Goal: Use online tool/utility: Utilize a website feature to perform a specific function

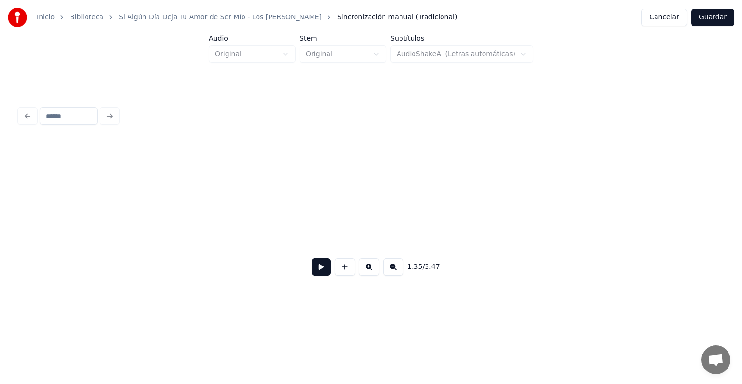
scroll to position [0, 22419]
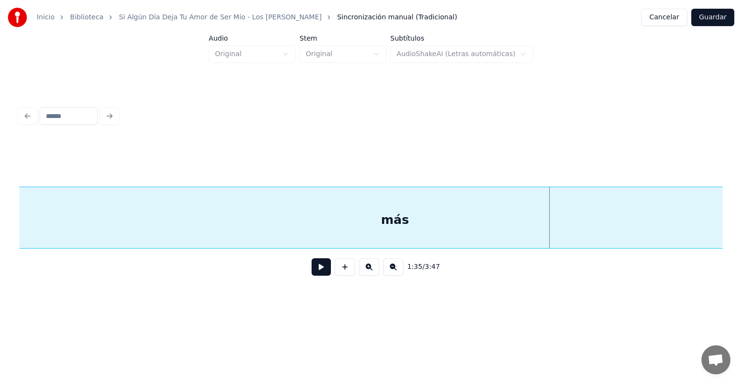
click at [315, 275] on button at bounding box center [321, 266] width 19 height 17
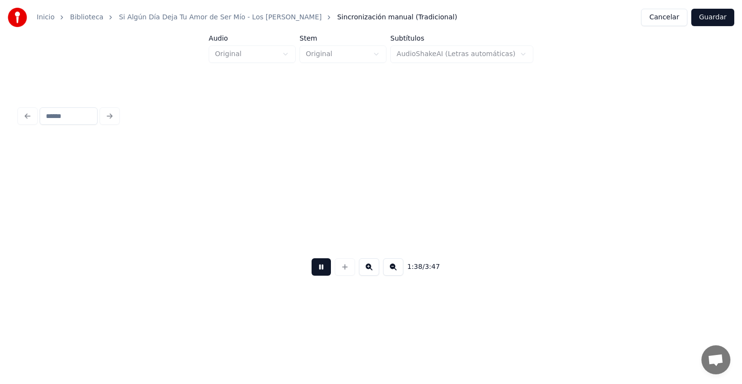
scroll to position [0, 23832]
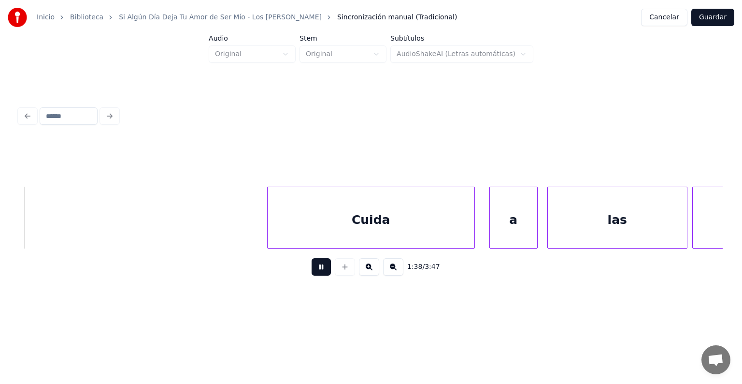
click at [718, 23] on button "Guardar" at bounding box center [712, 17] width 43 height 17
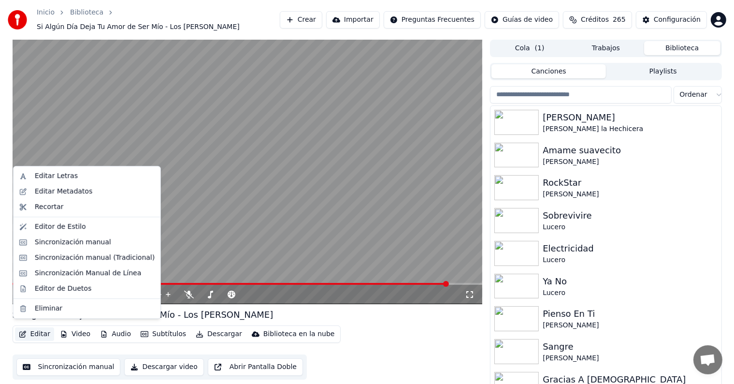
click at [26, 330] on icon "button" at bounding box center [23, 333] width 8 height 7
click at [47, 258] on div "Sincronización manual (Tradicional)" at bounding box center [95, 258] width 120 height 10
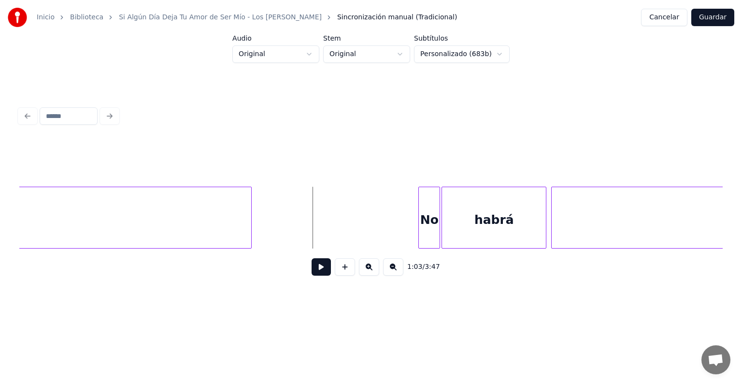
scroll to position [0, 14995]
click at [313, 271] on button at bounding box center [321, 266] width 19 height 17
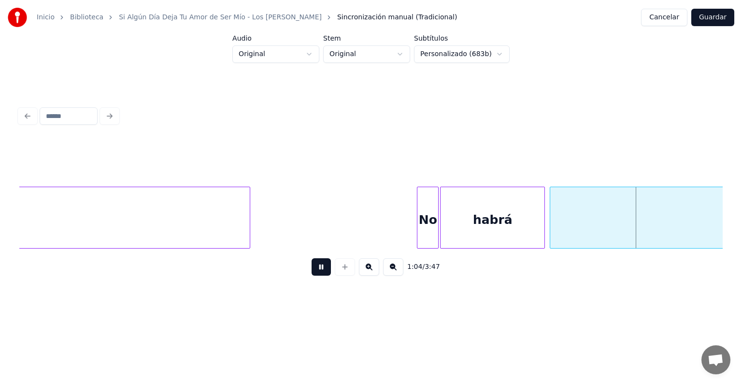
click at [313, 271] on button at bounding box center [321, 266] width 19 height 17
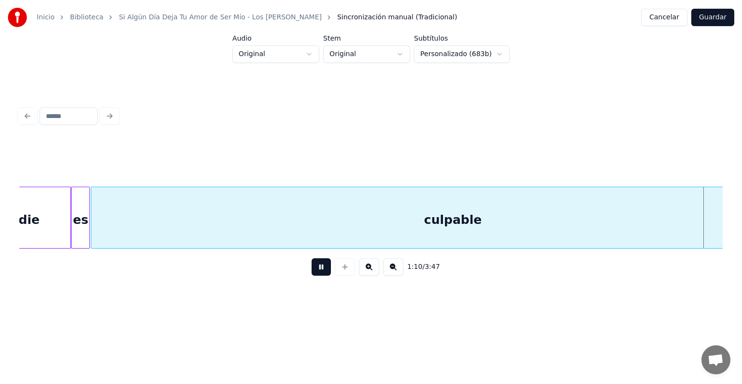
scroll to position [0, 17110]
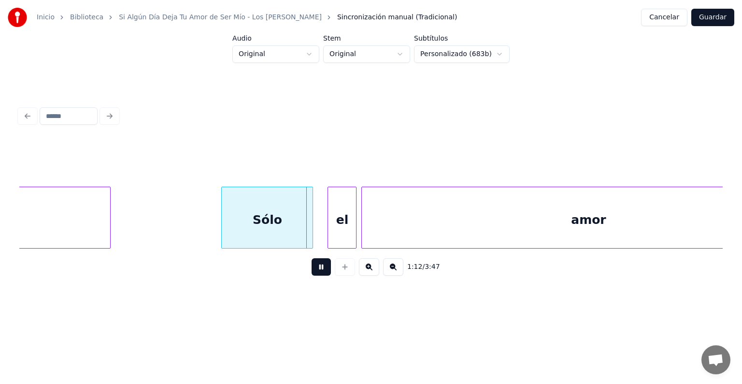
click at [313, 271] on button at bounding box center [321, 266] width 19 height 17
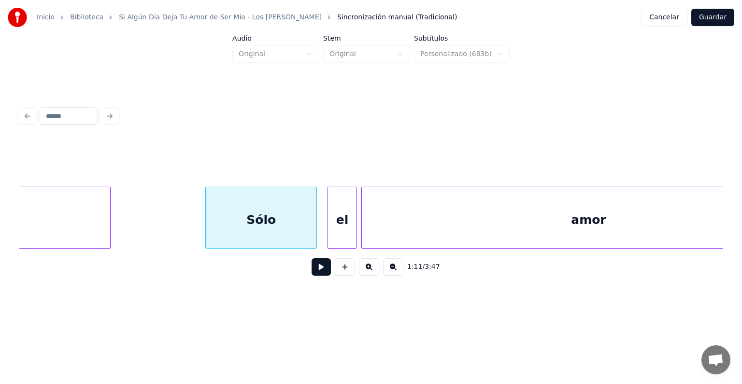
click at [311, 222] on div "Sólo" at bounding box center [261, 220] width 111 height 66
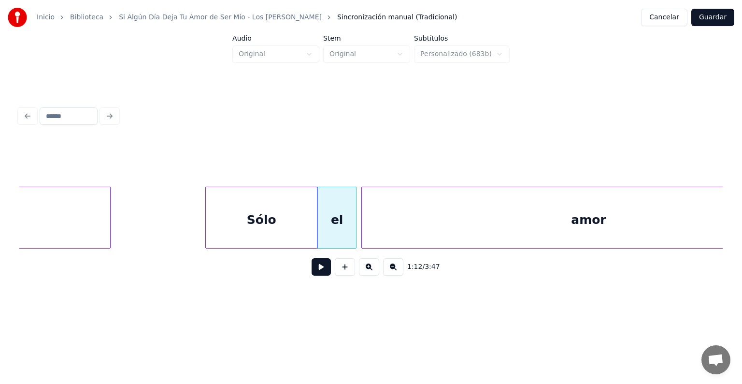
click at [284, 215] on div "Sólo" at bounding box center [261, 220] width 111 height 66
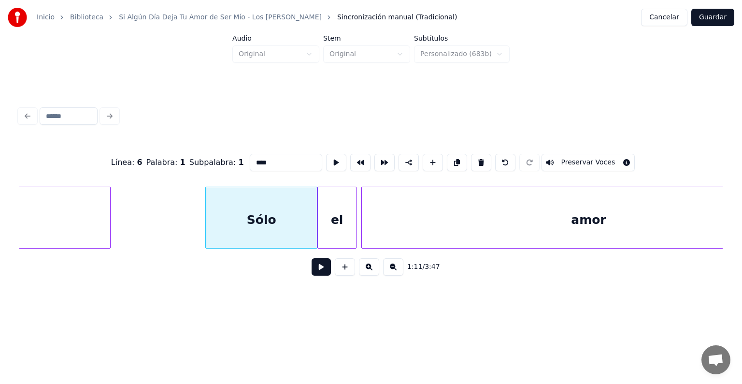
click at [614, 157] on button "Preservar Voces" at bounding box center [588, 162] width 94 height 17
click at [332, 225] on div "el" at bounding box center [337, 220] width 39 height 66
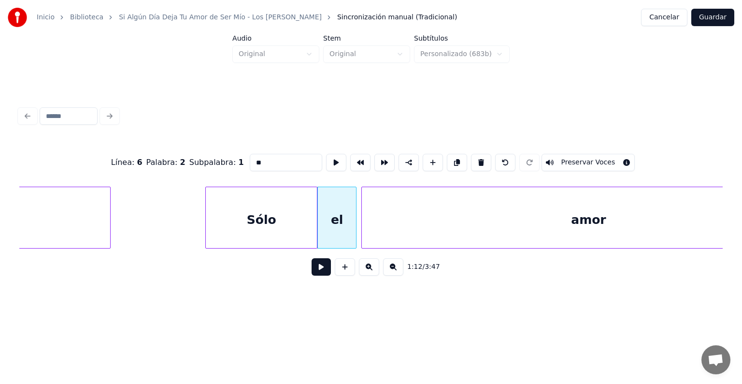
click at [614, 157] on button "Preservar Voces" at bounding box center [588, 162] width 94 height 17
click at [397, 227] on div "amor" at bounding box center [588, 220] width 453 height 66
type input "****"
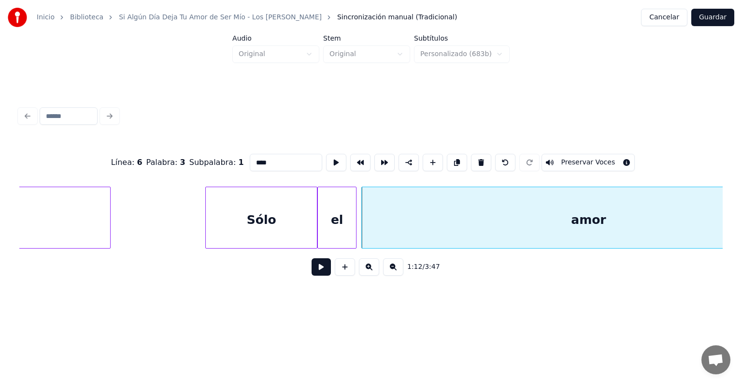
click at [610, 160] on button "Preservar Voces" at bounding box center [588, 162] width 94 height 17
click at [363, 223] on div "amor" at bounding box center [586, 220] width 458 height 66
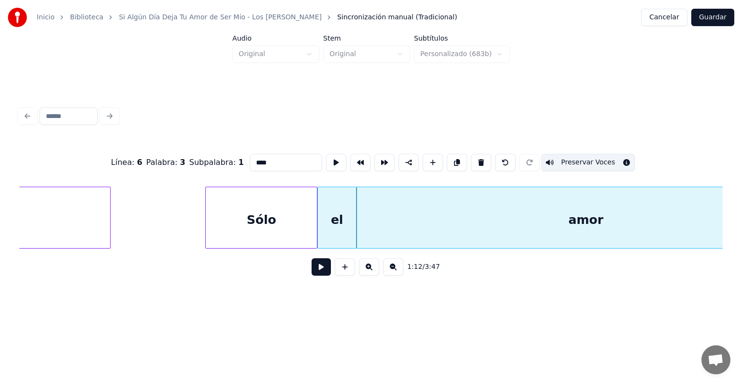
click at [312, 272] on button at bounding box center [321, 266] width 19 height 17
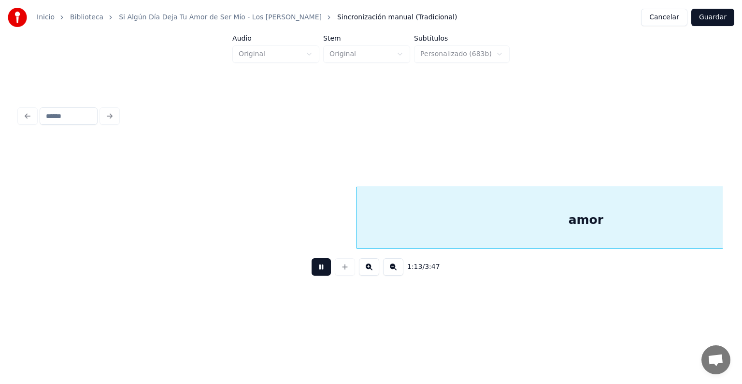
scroll to position [0, 17816]
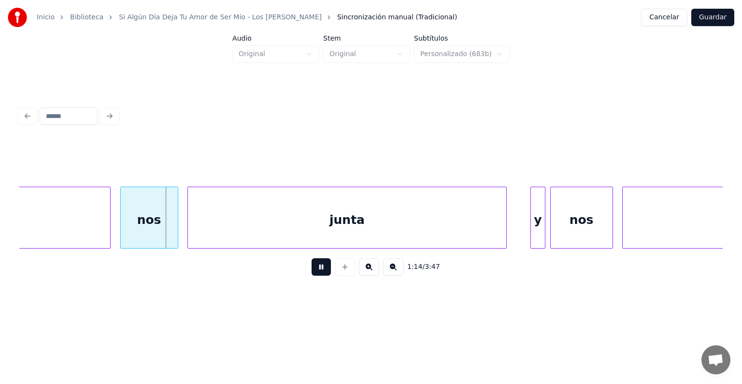
click at [131, 226] on div "nos" at bounding box center [149, 220] width 57 height 66
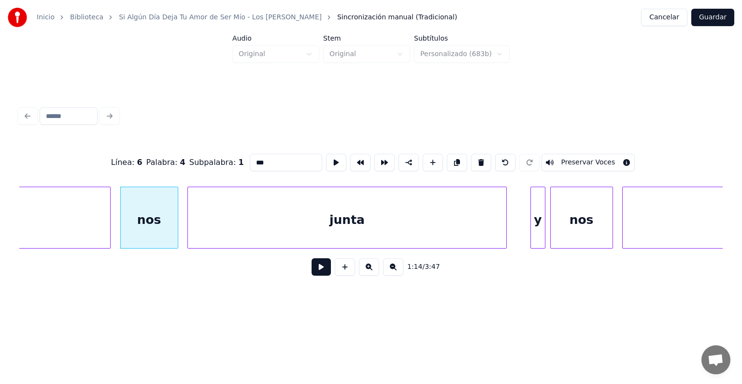
click at [593, 155] on button "Preservar Voces" at bounding box center [588, 162] width 94 height 17
click at [237, 220] on div "junta" at bounding box center [347, 220] width 318 height 66
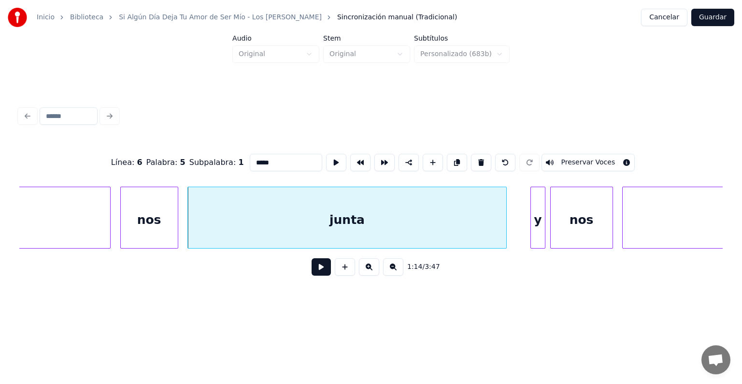
click at [597, 159] on button "Preservar Voces" at bounding box center [588, 162] width 94 height 17
click at [532, 214] on div at bounding box center [532, 217] width 3 height 61
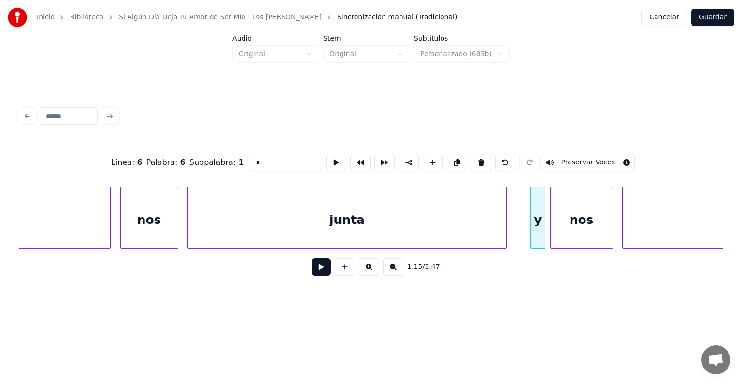
click at [594, 158] on button "Preservar Voces" at bounding box center [588, 162] width 94 height 17
click at [571, 218] on div "nos" at bounding box center [582, 220] width 62 height 66
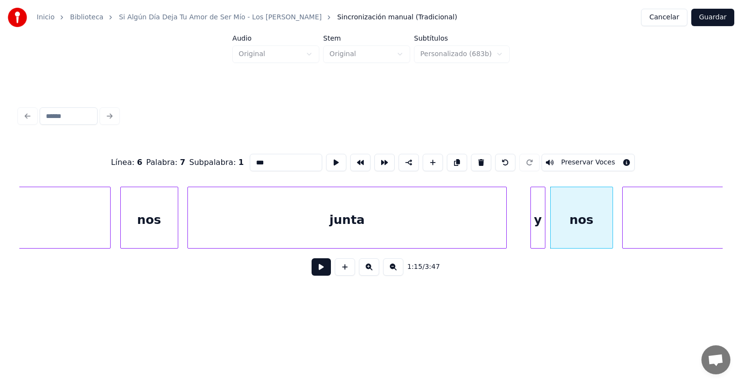
click at [596, 157] on button "Preservar Voces" at bounding box center [588, 162] width 94 height 17
type input "*****"
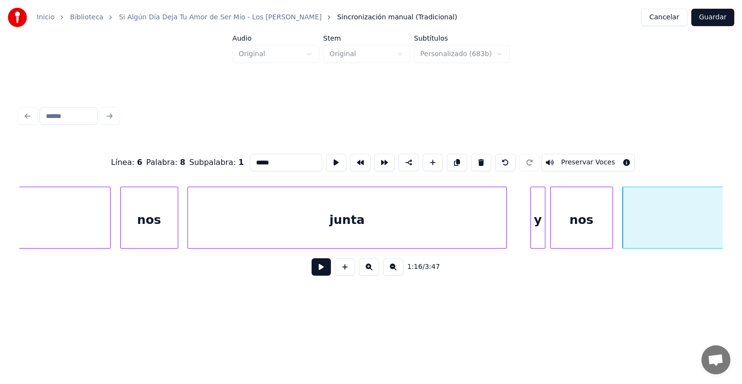
click at [596, 155] on button "Preservar Voces" at bounding box center [588, 162] width 94 height 17
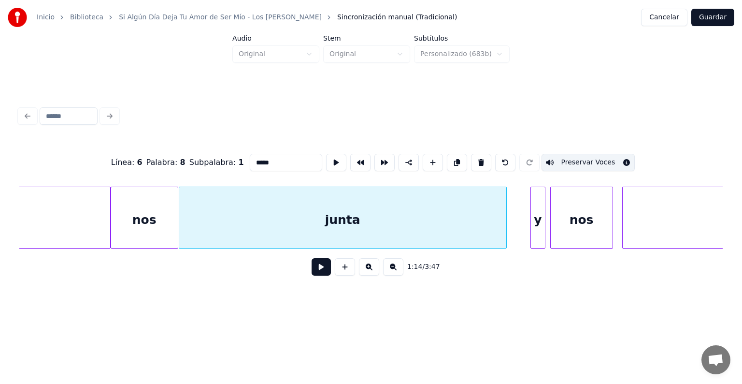
click at [532, 211] on div at bounding box center [532, 217] width 3 height 61
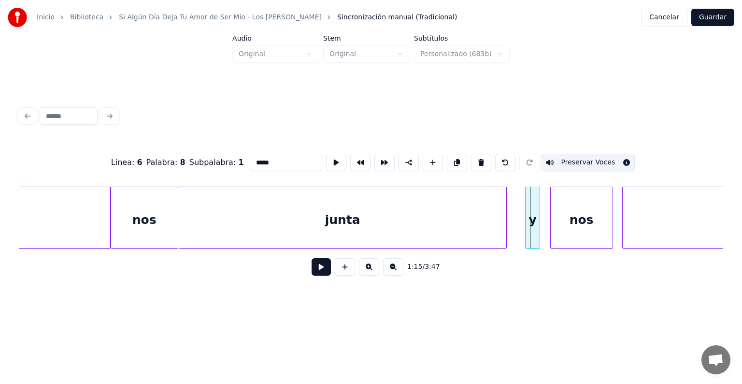
click at [537, 211] on div at bounding box center [538, 217] width 3 height 61
click at [536, 208] on div "y" at bounding box center [524, 220] width 35 height 66
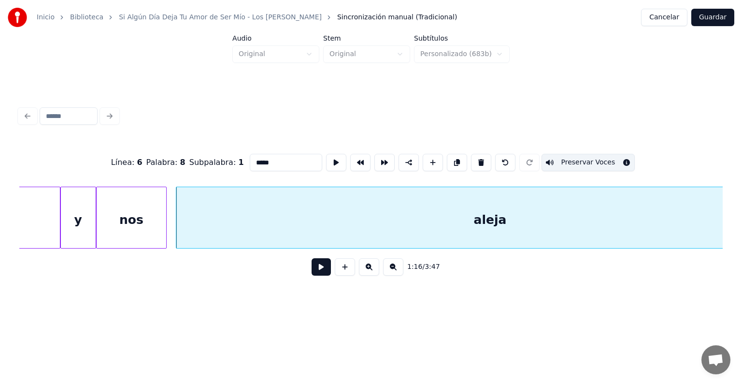
scroll to position [0, 18266]
click at [316, 273] on button at bounding box center [321, 266] width 19 height 17
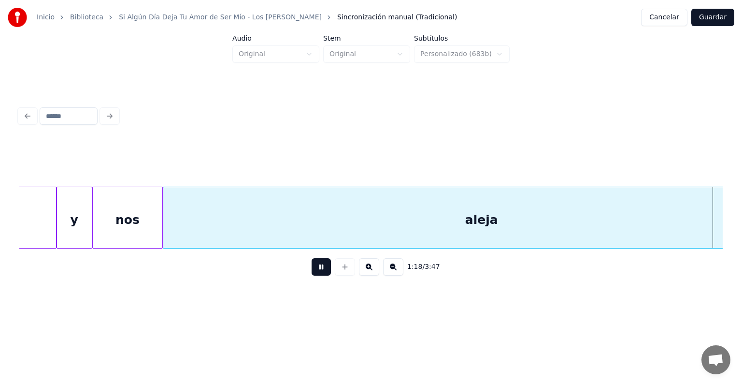
scroll to position [0, 18972]
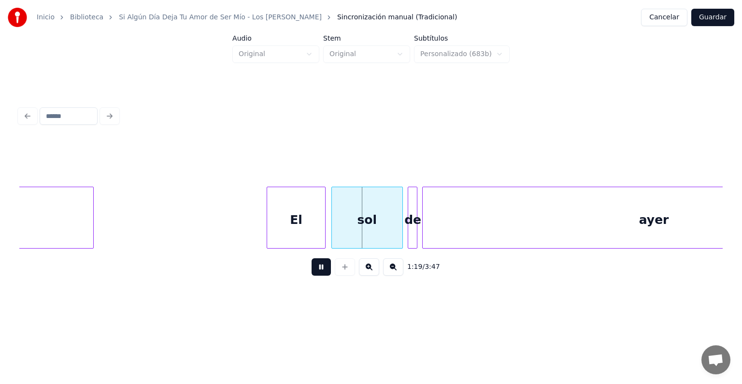
click at [288, 222] on div "El" at bounding box center [295, 220] width 57 height 66
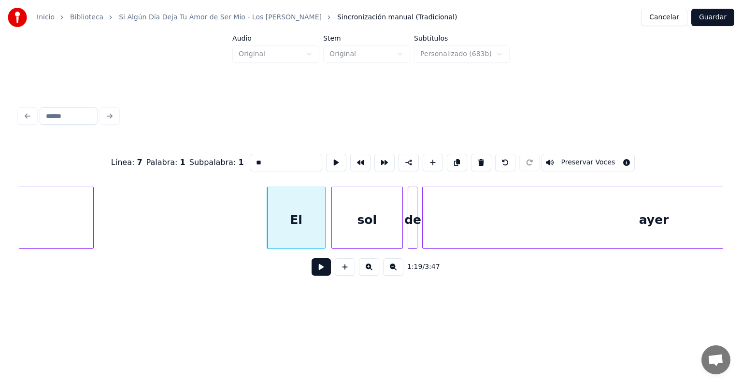
click at [608, 161] on button "Preservar Voces" at bounding box center [588, 162] width 94 height 17
click at [356, 224] on div "sol" at bounding box center [367, 220] width 71 height 66
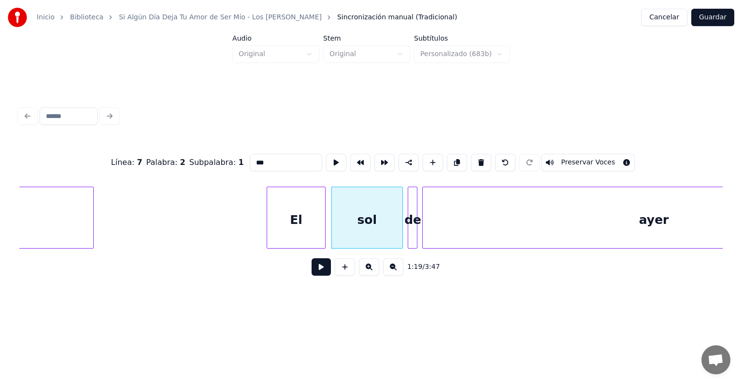
click at [603, 162] on button "Preservar Voces" at bounding box center [588, 162] width 94 height 17
click at [411, 220] on div "de" at bounding box center [413, 220] width 10 height 66
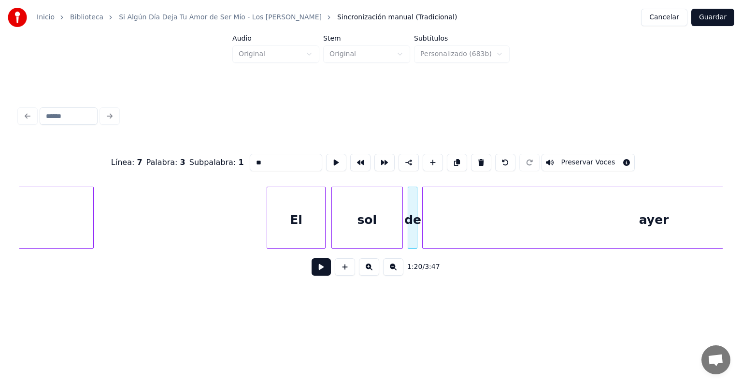
click at [597, 161] on button "Preservar Voces" at bounding box center [588, 162] width 94 height 17
click at [445, 220] on div "ayer" at bounding box center [654, 220] width 463 height 66
type input "****"
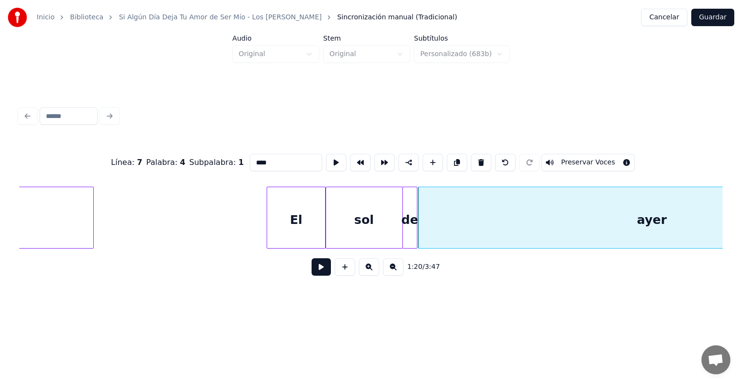
click at [312, 271] on button at bounding box center [321, 266] width 19 height 17
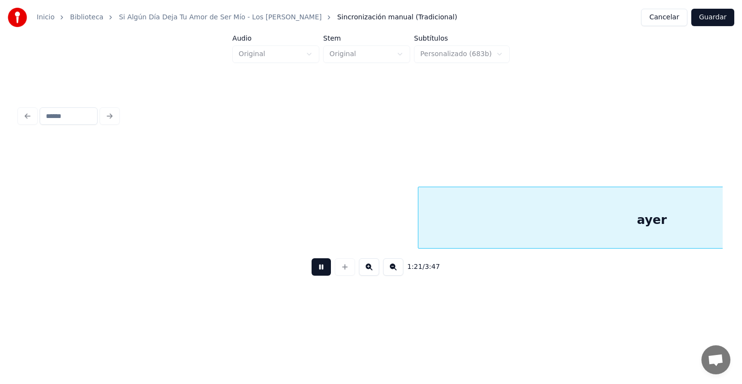
scroll to position [0, 19677]
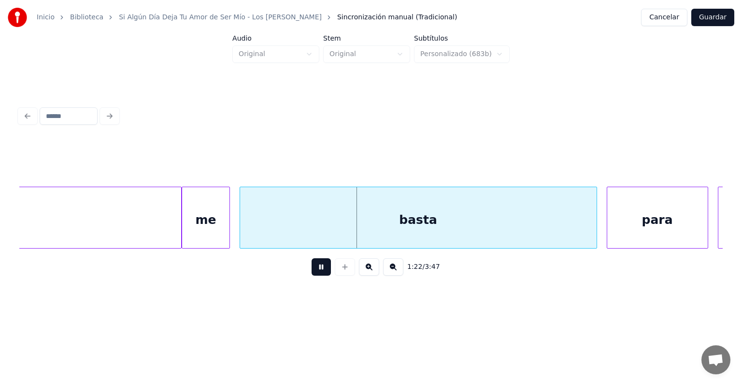
click at [205, 225] on div "me" at bounding box center [205, 220] width 47 height 66
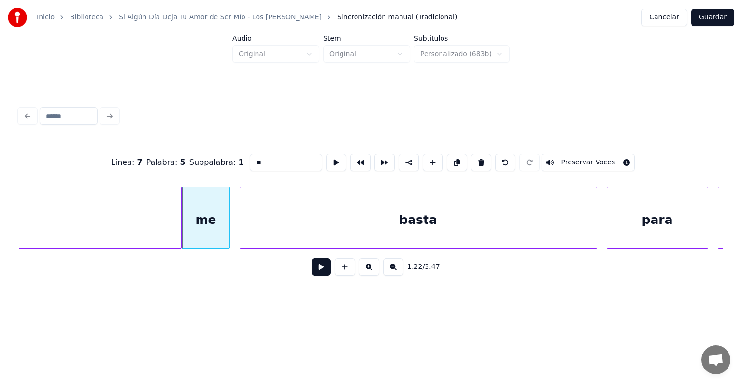
click at [599, 160] on button "Preservar Voces" at bounding box center [588, 162] width 94 height 17
click at [273, 225] on div "basta" at bounding box center [418, 220] width 356 height 66
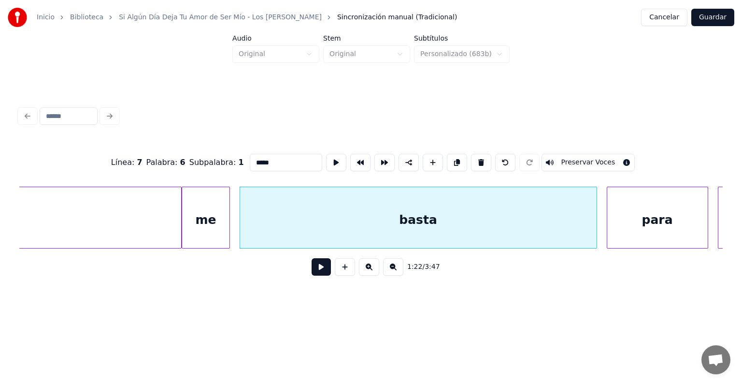
click at [594, 157] on button "Preservar Voces" at bounding box center [588, 162] width 94 height 17
click at [641, 203] on div "para" at bounding box center [657, 220] width 100 height 66
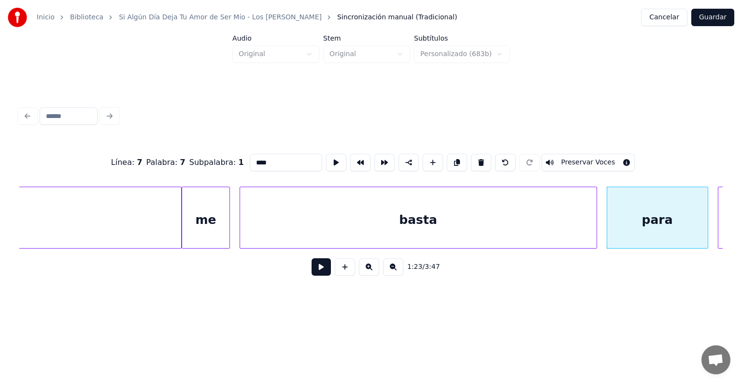
click at [597, 156] on button "Preservar Voces" at bounding box center [588, 162] width 94 height 17
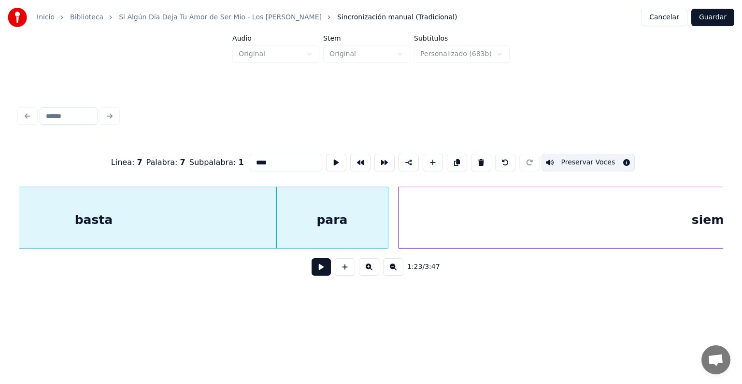
scroll to position [0, 19998]
click at [341, 218] on div "para" at bounding box center [329, 220] width 111 height 66
click at [429, 216] on div "siempre" at bounding box center [717, 220] width 641 height 66
type input "*******"
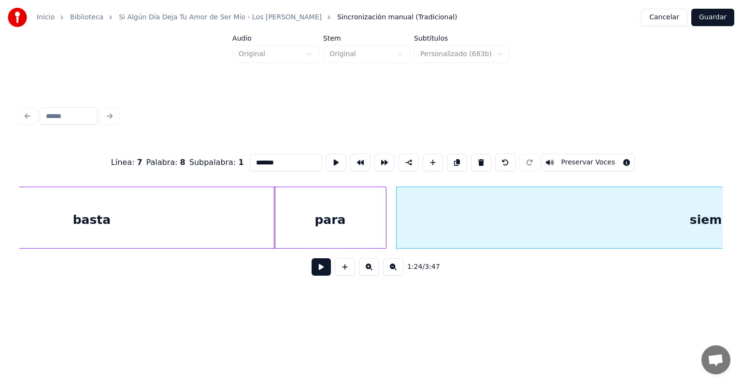
click at [603, 160] on button "Preservar Voces" at bounding box center [588, 162] width 94 height 17
click at [313, 270] on button at bounding box center [321, 266] width 19 height 17
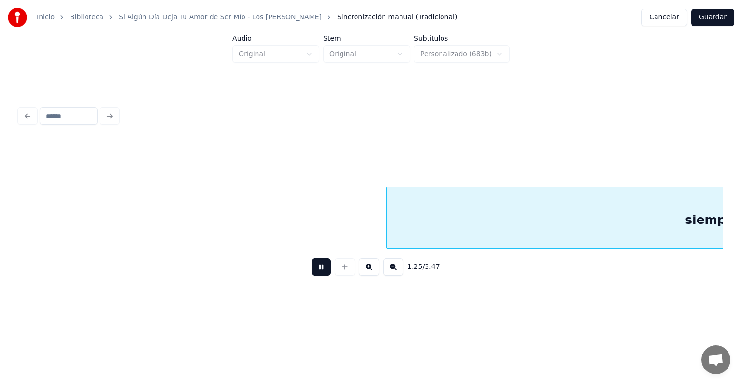
scroll to position [0, 20706]
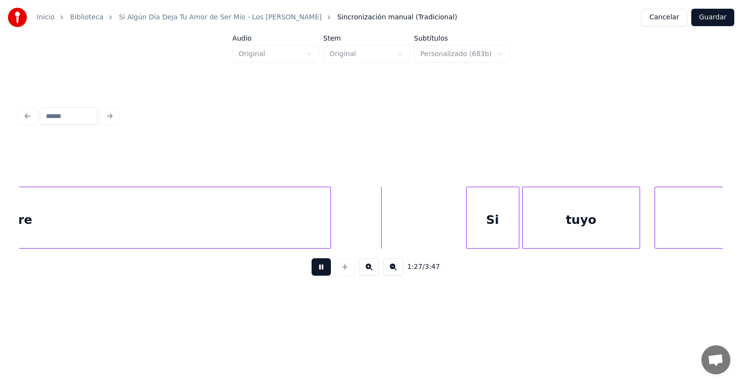
click at [467, 210] on div at bounding box center [468, 217] width 3 height 61
click at [498, 206] on div "Si" at bounding box center [490, 220] width 52 height 66
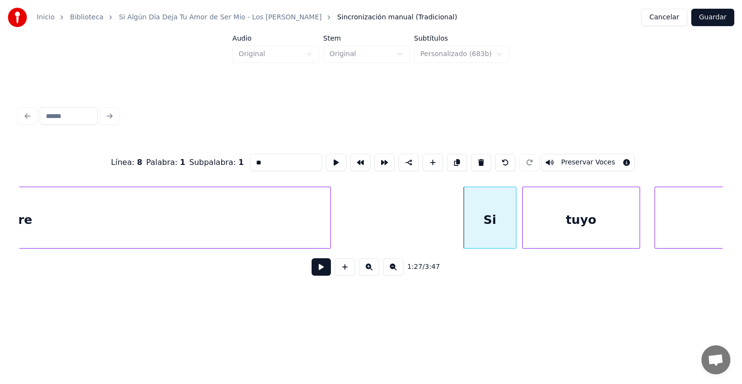
click at [596, 154] on button "Preservar Voces" at bounding box center [588, 162] width 94 height 17
click at [554, 208] on div "tuyo" at bounding box center [581, 220] width 117 height 66
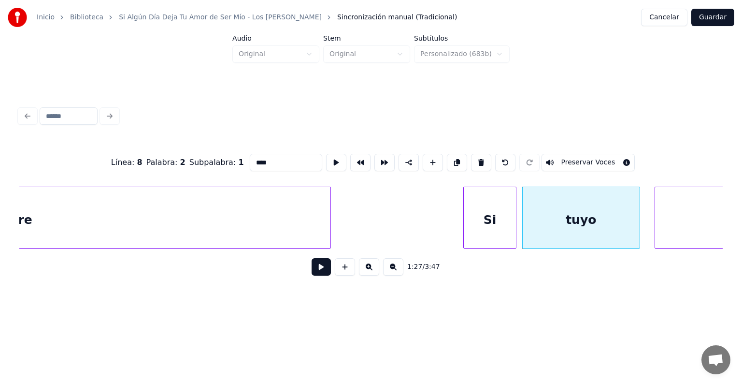
click at [596, 159] on button "Preservar Voces" at bounding box center [588, 162] width 94 height 17
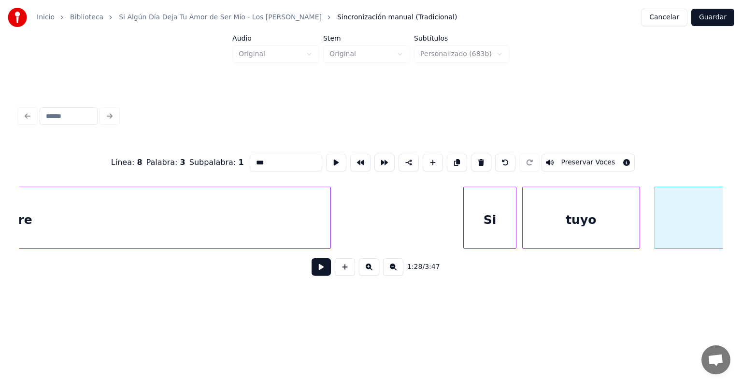
click at [611, 160] on button "Preservar Voces" at bounding box center [588, 162] width 94 height 17
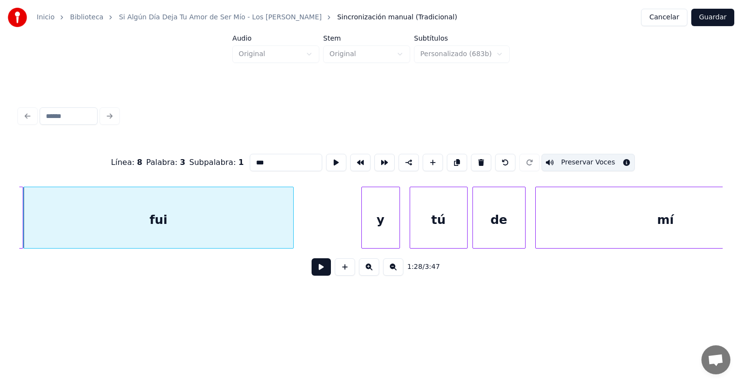
scroll to position [0, 21341]
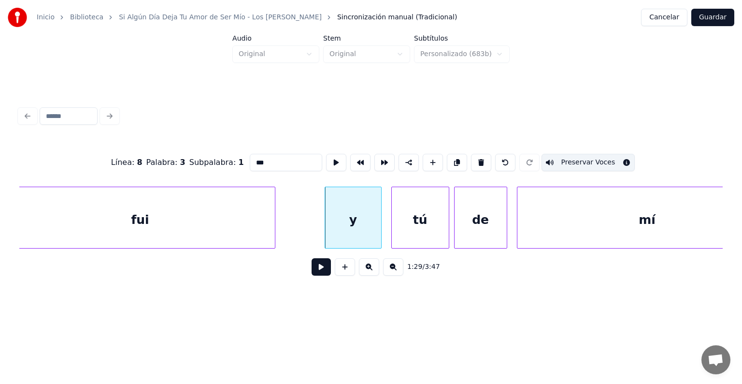
click at [591, 158] on button "Preservar Voces" at bounding box center [588, 162] width 94 height 17
click at [594, 156] on button "Preservar Voces" at bounding box center [588, 162] width 94 height 17
click at [342, 223] on div "y" at bounding box center [353, 220] width 56 height 66
click at [590, 158] on button "Preservar Voces" at bounding box center [588, 162] width 94 height 17
click at [412, 218] on div "tú" at bounding box center [420, 220] width 57 height 66
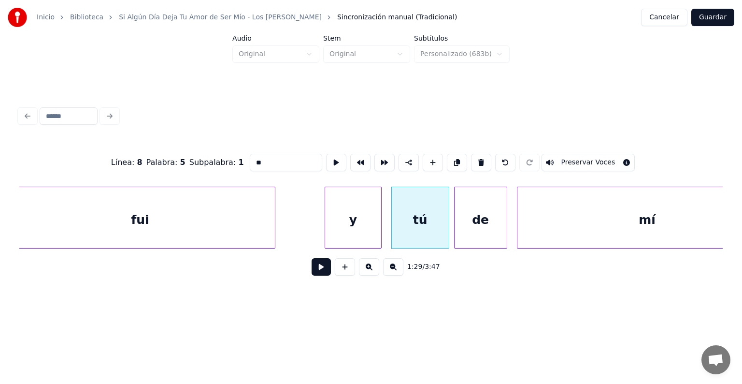
click at [585, 159] on button "Preservar Voces" at bounding box center [588, 162] width 94 height 17
click at [476, 220] on div "de" at bounding box center [481, 220] width 52 height 66
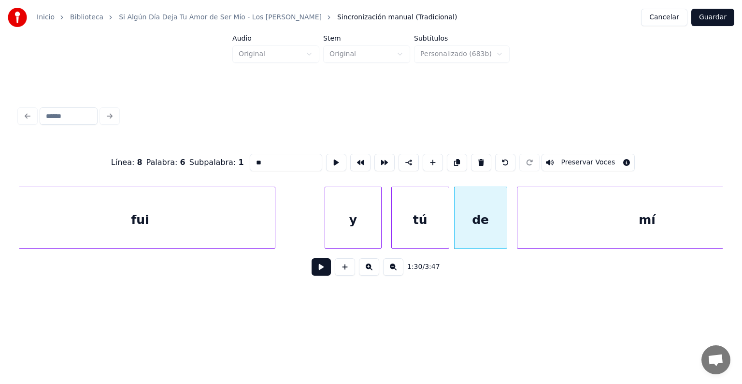
click at [586, 159] on button "Preservar Voces" at bounding box center [588, 162] width 94 height 17
click at [539, 214] on div "mí" at bounding box center [647, 220] width 260 height 66
type input "**"
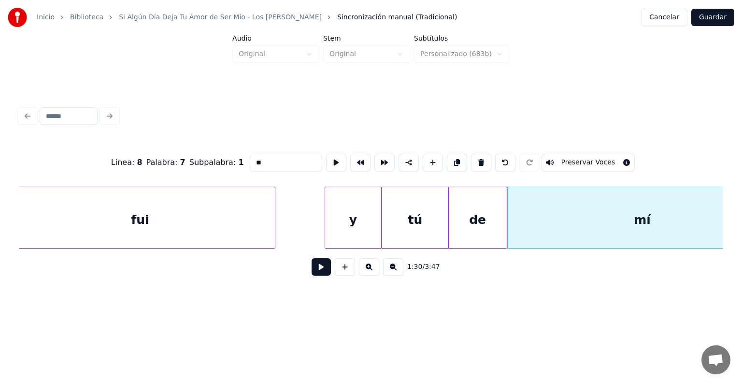
click at [312, 273] on button at bounding box center [321, 266] width 19 height 17
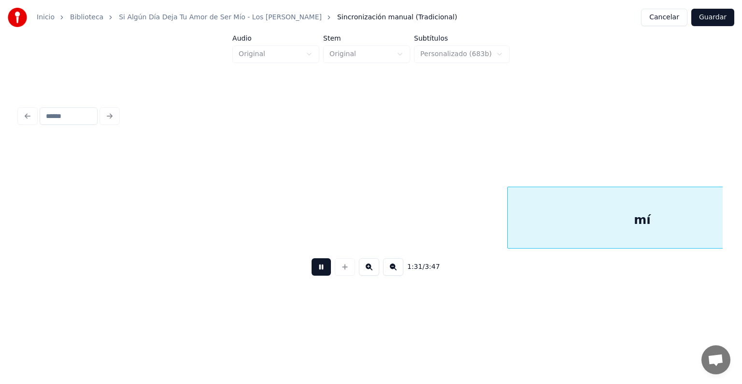
scroll to position [0, 22047]
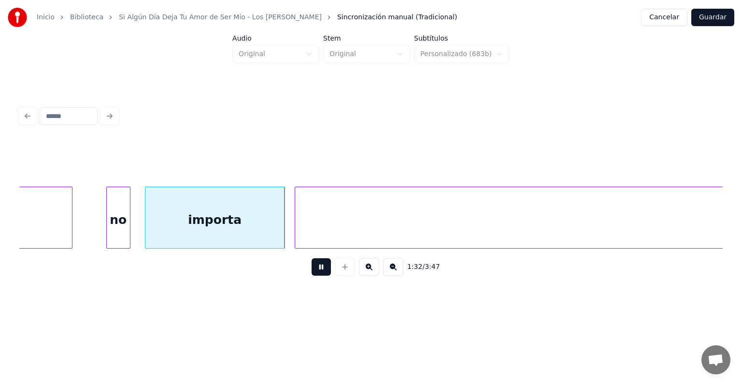
click at [312, 274] on button at bounding box center [321, 266] width 19 height 17
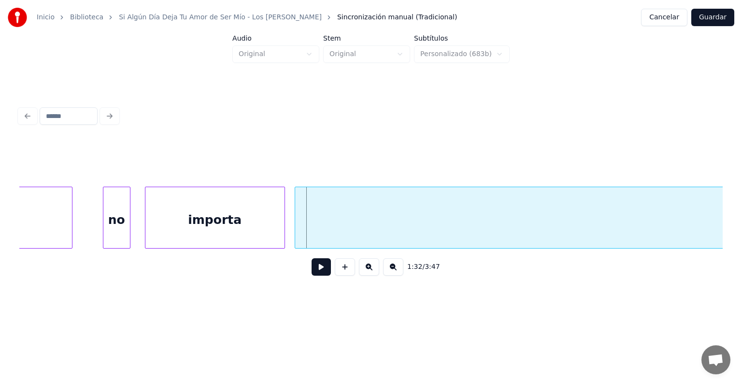
click at [108, 232] on div "no" at bounding box center [116, 220] width 27 height 66
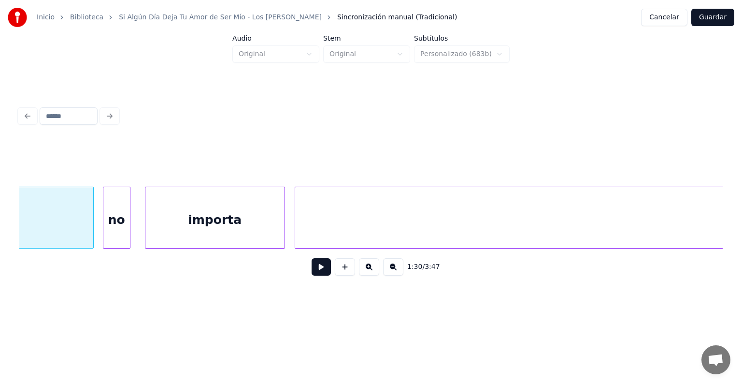
scroll to position [0, 21829]
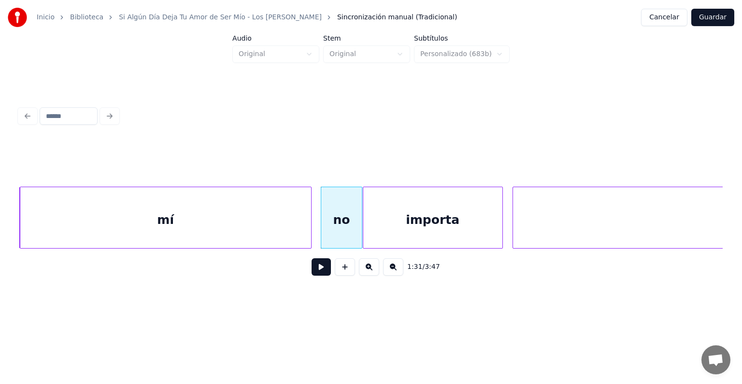
click at [339, 223] on div "no" at bounding box center [341, 220] width 41 height 66
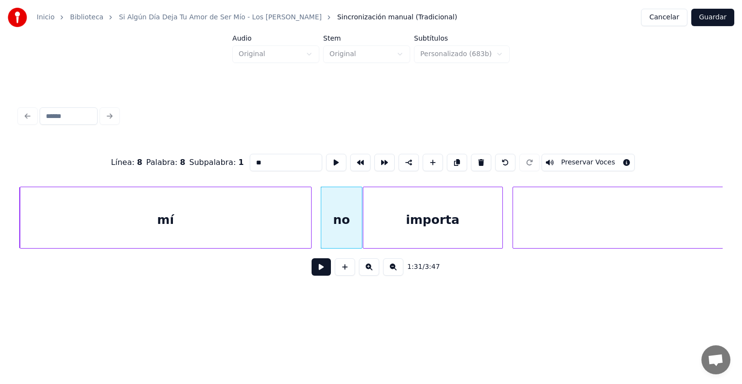
click at [573, 158] on button "Preservar Voces" at bounding box center [588, 162] width 94 height 17
click at [445, 217] on div "importa" at bounding box center [432, 220] width 139 height 66
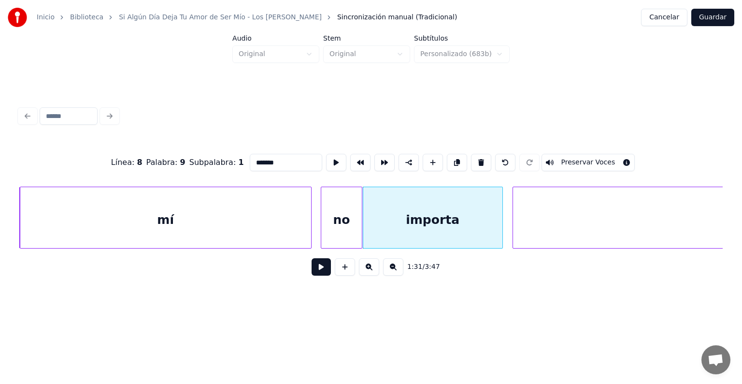
click at [572, 158] on button "Preservar Voces" at bounding box center [588, 162] width 94 height 17
type input "***"
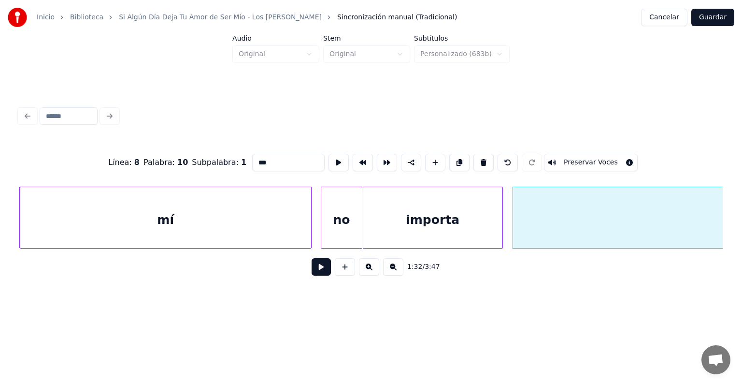
click at [575, 157] on button "Preservar Voces" at bounding box center [591, 162] width 94 height 17
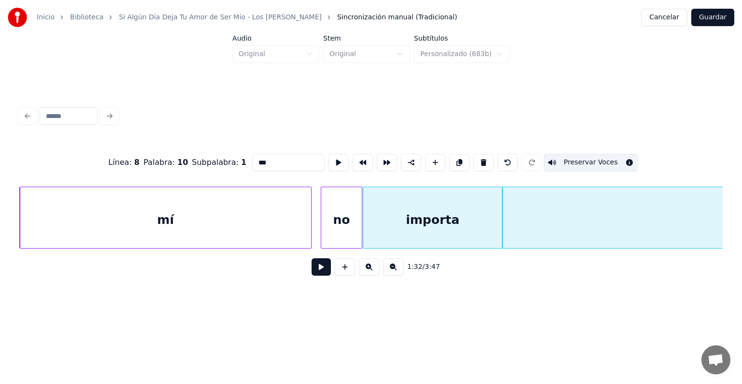
click at [312, 272] on button at bounding box center [321, 266] width 19 height 17
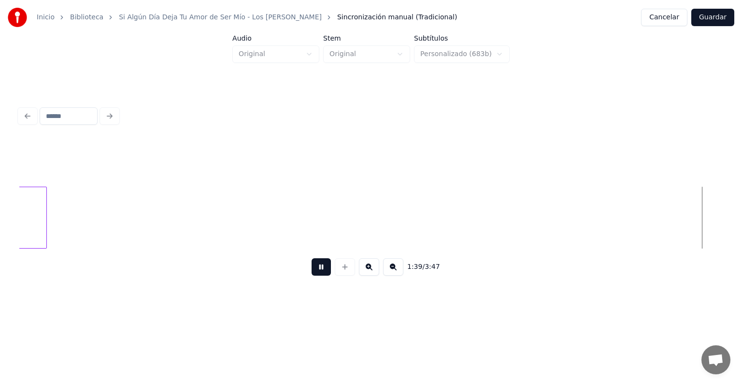
scroll to position [0, 23949]
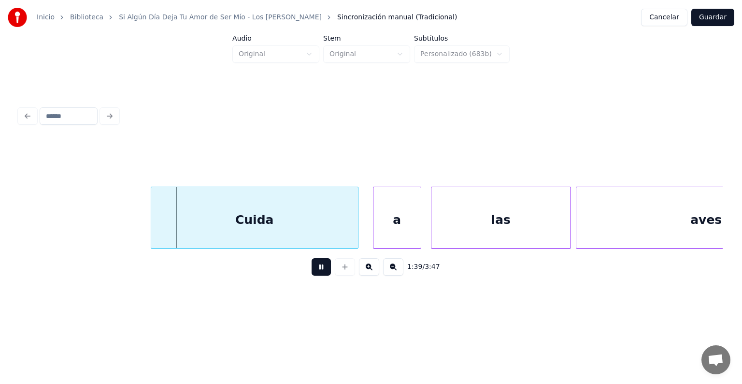
click at [242, 212] on div "Cuida" at bounding box center [254, 220] width 207 height 66
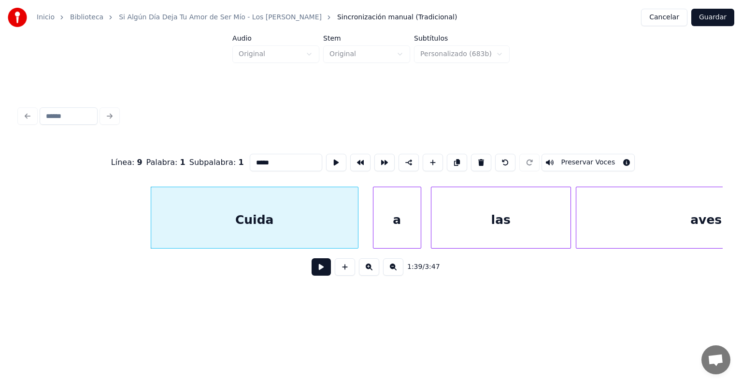
click at [601, 157] on button "Preservar Voces" at bounding box center [588, 162] width 94 height 17
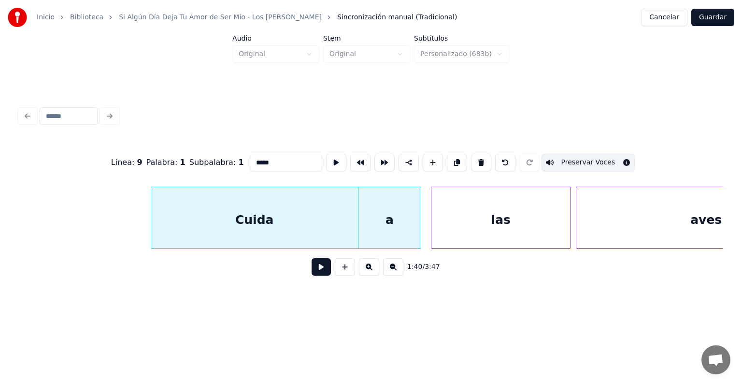
click at [382, 228] on div "a" at bounding box center [389, 220] width 62 height 66
click at [585, 159] on button "Preservar Voces" at bounding box center [588, 162] width 94 height 17
click at [457, 224] on div "las" at bounding box center [500, 220] width 139 height 66
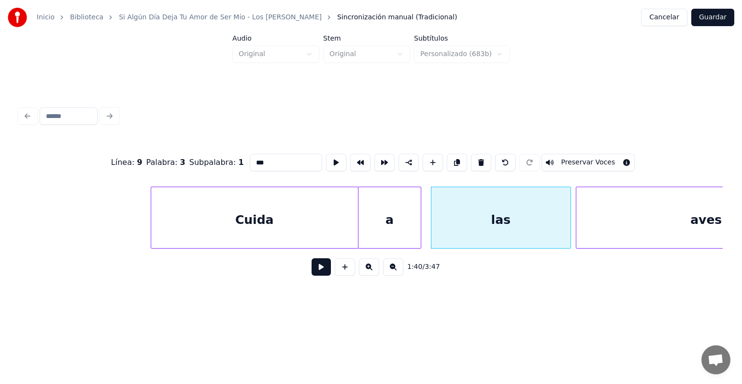
click at [586, 159] on button "Preservar Voces" at bounding box center [588, 162] width 94 height 17
click at [588, 218] on div "aves" at bounding box center [706, 220] width 260 height 66
type input "****"
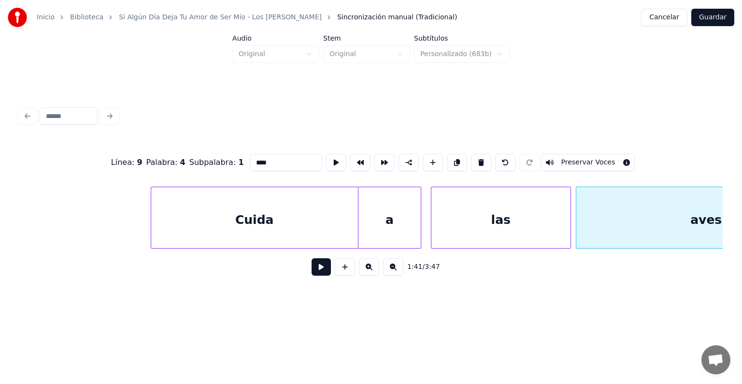
click at [591, 160] on button "Preservar Voces" at bounding box center [588, 162] width 94 height 17
click at [315, 275] on button at bounding box center [321, 266] width 19 height 17
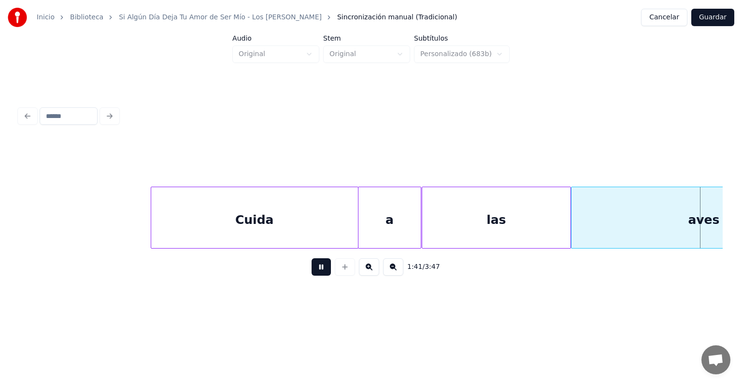
scroll to position [0, 24656]
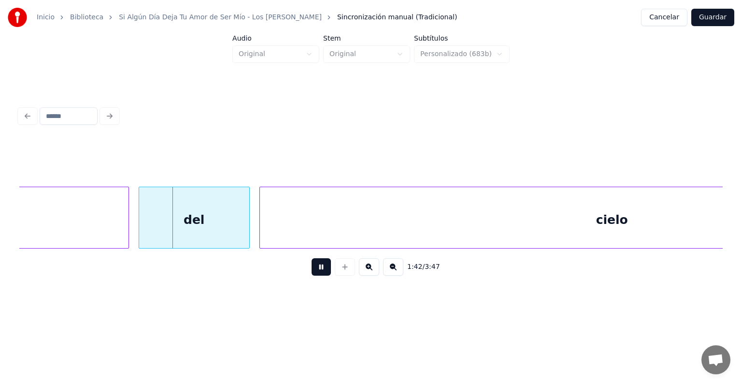
click at [205, 217] on div "del" at bounding box center [194, 220] width 110 height 66
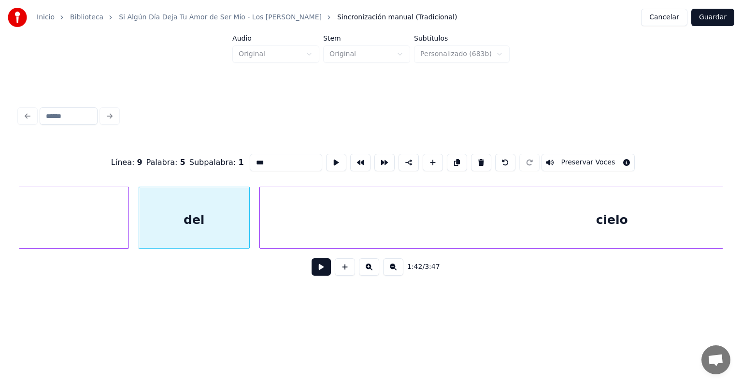
click at [599, 160] on button "Preservar Voces" at bounding box center [588, 162] width 94 height 17
click at [312, 215] on div "cielo" at bounding box center [612, 220] width 704 height 66
type input "*****"
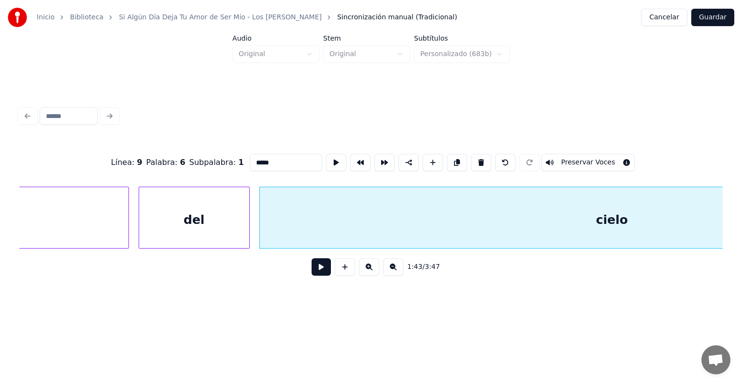
click at [594, 160] on button "Preservar Voces" at bounding box center [588, 162] width 94 height 17
click at [312, 275] on button at bounding box center [321, 266] width 19 height 17
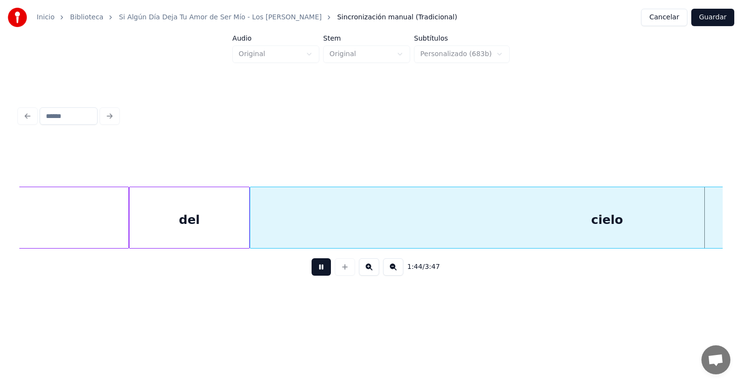
scroll to position [0, 25361]
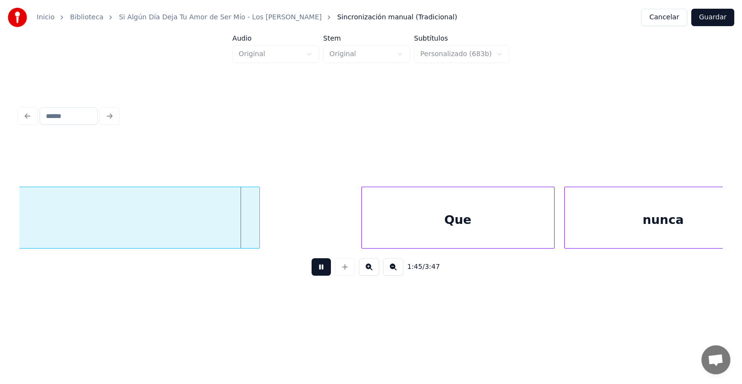
click at [406, 210] on div "Que" at bounding box center [458, 220] width 192 height 66
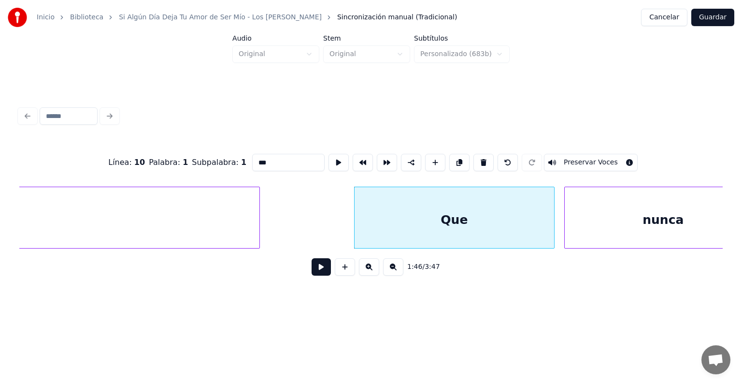
click at [593, 157] on button "Preservar Voces" at bounding box center [591, 162] width 94 height 17
click at [625, 214] on div "nunca" at bounding box center [663, 220] width 197 height 66
type input "*****"
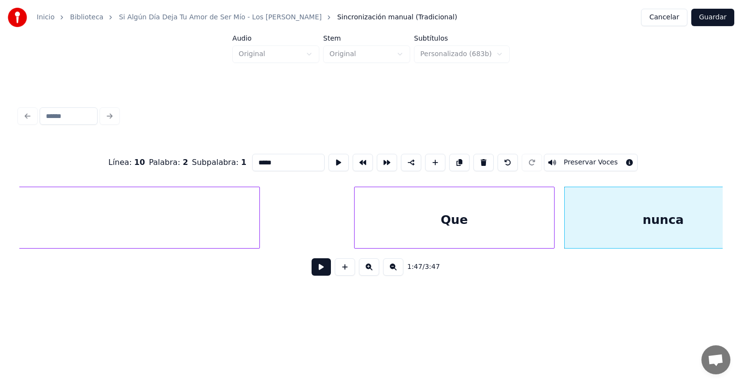
click at [592, 158] on button "Preservar Voces" at bounding box center [591, 162] width 94 height 17
click at [312, 275] on button at bounding box center [321, 266] width 19 height 17
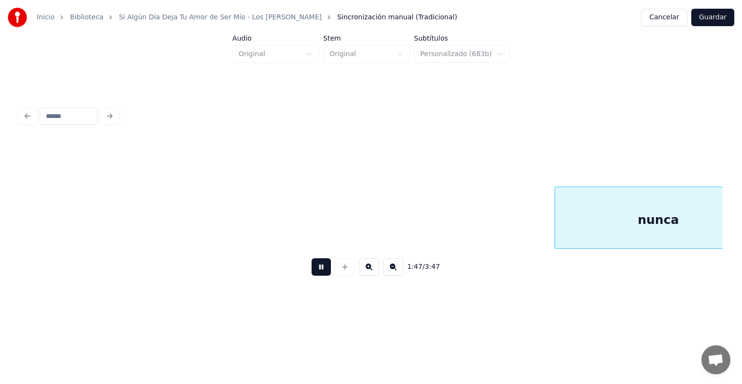
scroll to position [0, 26066]
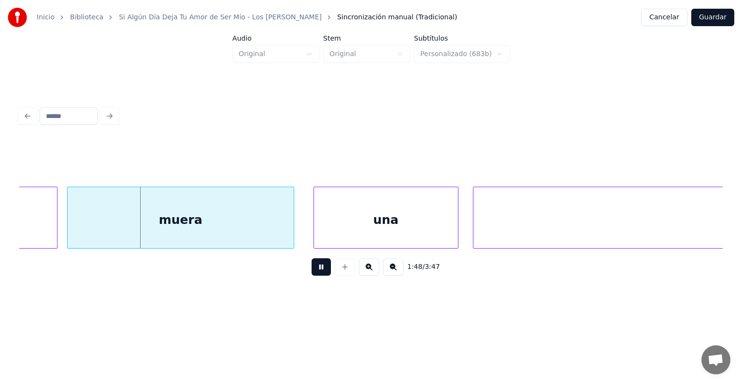
click at [197, 225] on div "muera" at bounding box center [181, 220] width 226 height 66
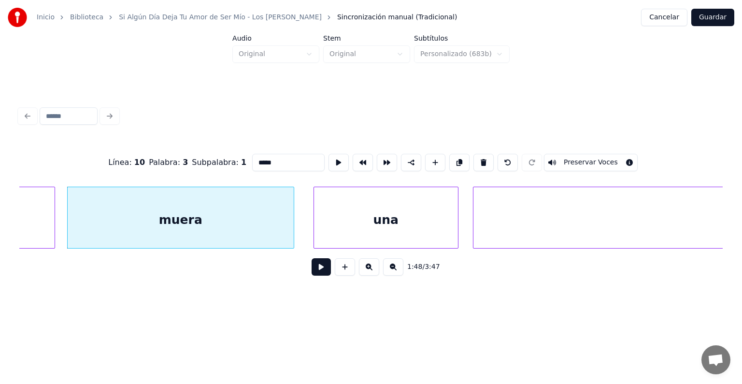
scroll to position [0, 25896]
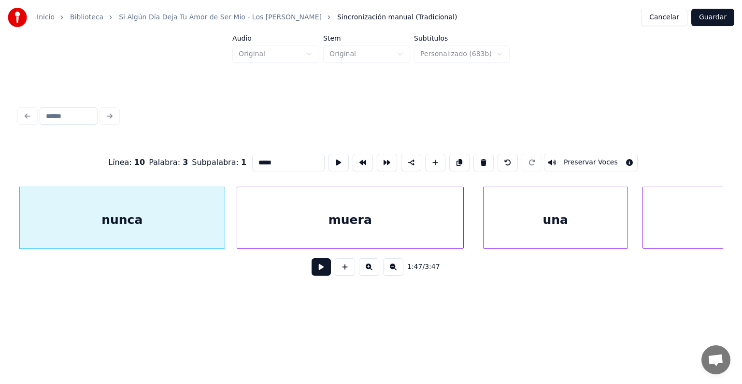
click at [65, 231] on div "nunca" at bounding box center [122, 220] width 205 height 66
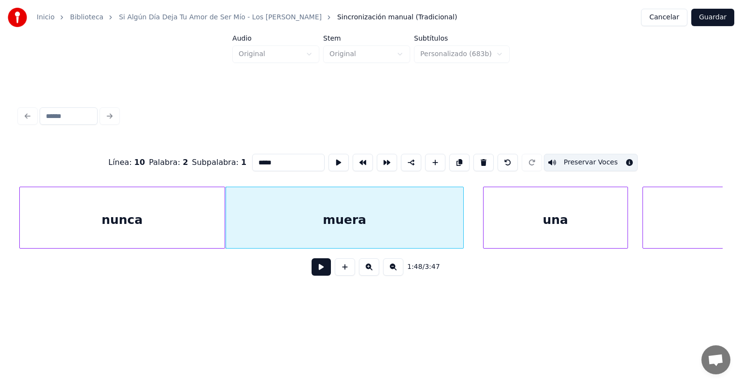
click at [256, 228] on div "muera" at bounding box center [344, 220] width 237 height 66
click at [576, 160] on button "Preservar Voces" at bounding box center [591, 162] width 94 height 17
click at [549, 214] on div "una" at bounding box center [556, 220] width 144 height 66
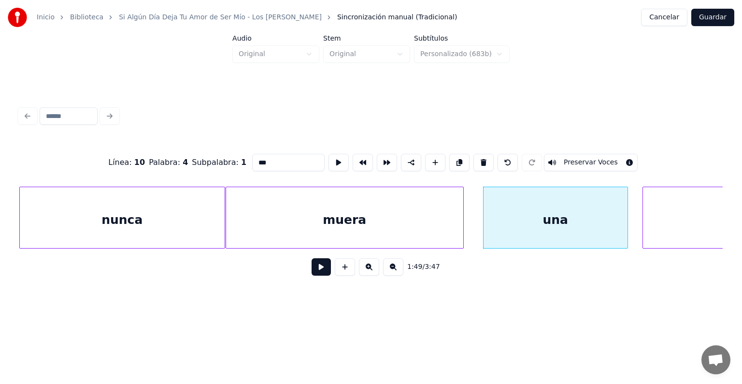
click at [597, 155] on button "Preservar Voces" at bounding box center [591, 162] width 94 height 17
type input "****"
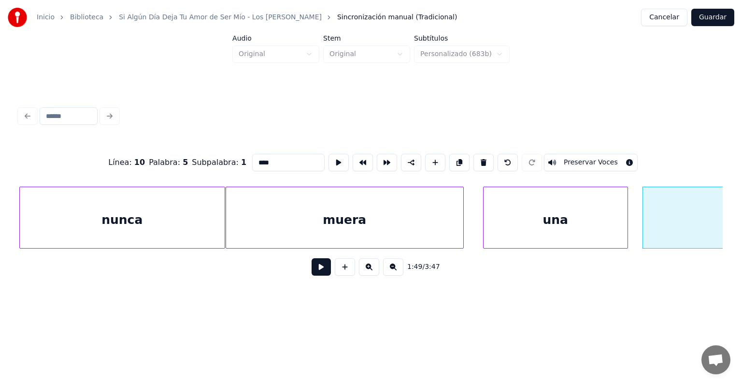
click at [603, 161] on button "Preservar Voces" at bounding box center [591, 162] width 94 height 17
click at [318, 271] on button at bounding box center [321, 266] width 19 height 17
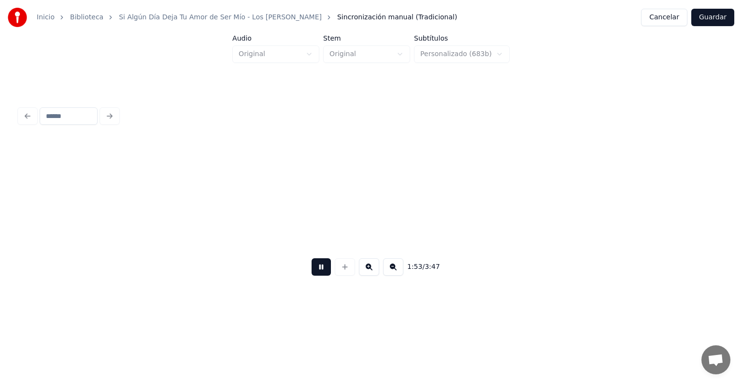
scroll to position [0, 27307]
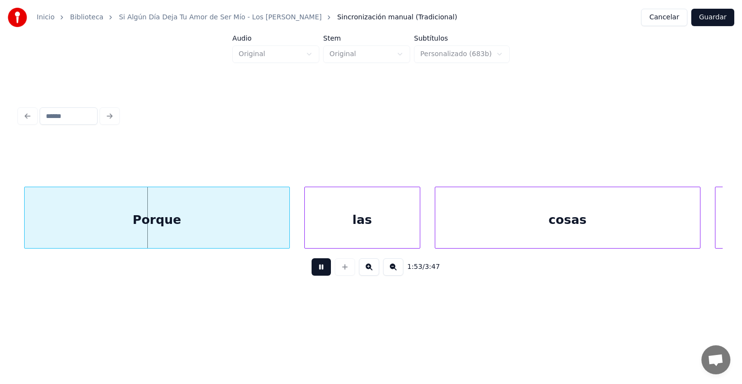
click at [161, 219] on div "Porque" at bounding box center [157, 220] width 265 height 66
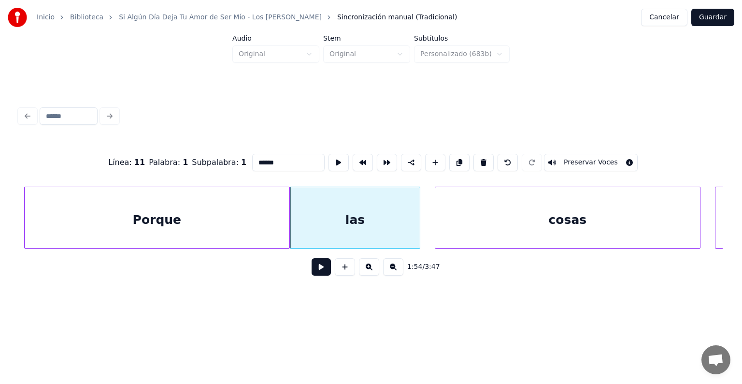
click at [223, 226] on div "Porque" at bounding box center [157, 220] width 265 height 66
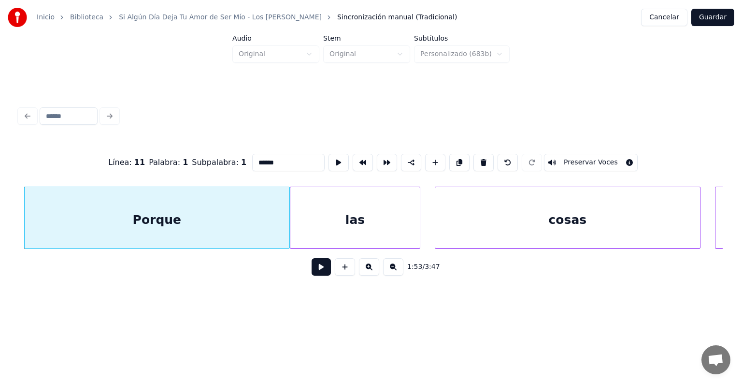
click at [312, 274] on button at bounding box center [321, 266] width 19 height 17
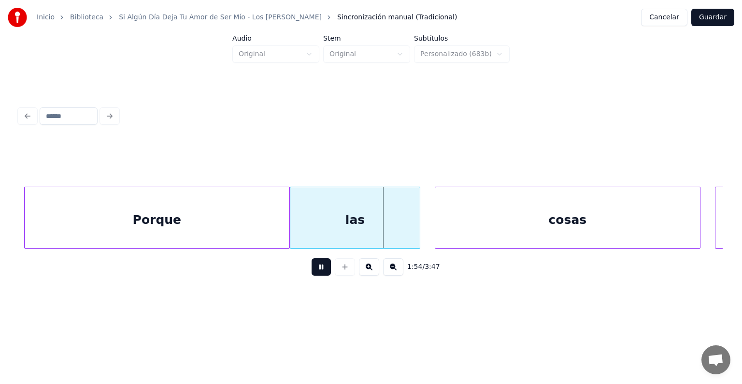
click at [312, 270] on button at bounding box center [321, 266] width 19 height 17
click at [312, 273] on button at bounding box center [321, 266] width 19 height 17
click at [286, 227] on div "las" at bounding box center [341, 220] width 157 height 66
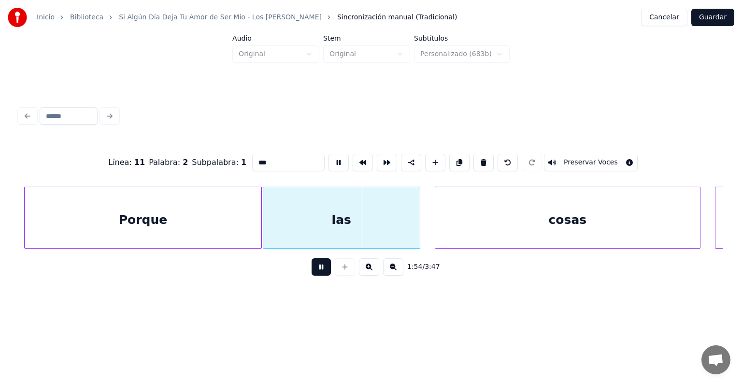
click at [252, 158] on input "***" at bounding box center [288, 162] width 72 height 17
click at [319, 216] on div "en las" at bounding box center [341, 220] width 157 height 66
click at [196, 226] on div "Porque" at bounding box center [143, 220] width 237 height 66
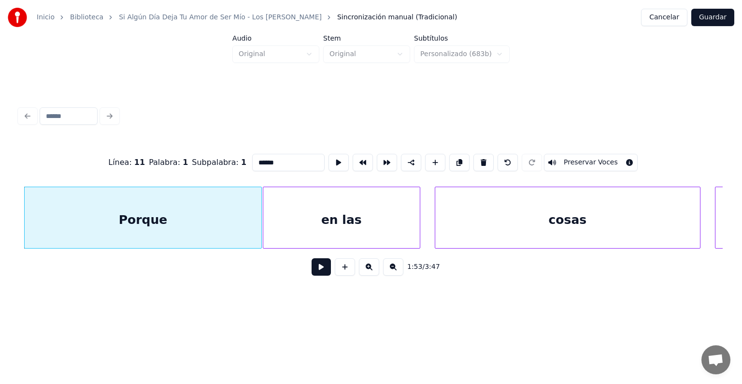
click at [566, 157] on button "Preservar Voces" at bounding box center [591, 162] width 94 height 17
click at [376, 215] on div "en las" at bounding box center [341, 220] width 157 height 66
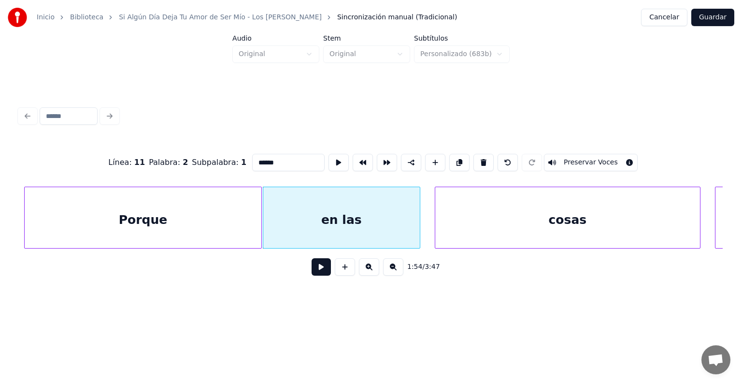
click at [559, 163] on button "Preservar Voces" at bounding box center [591, 162] width 94 height 17
click at [541, 216] on div "cosas" at bounding box center [567, 220] width 265 height 66
type input "*****"
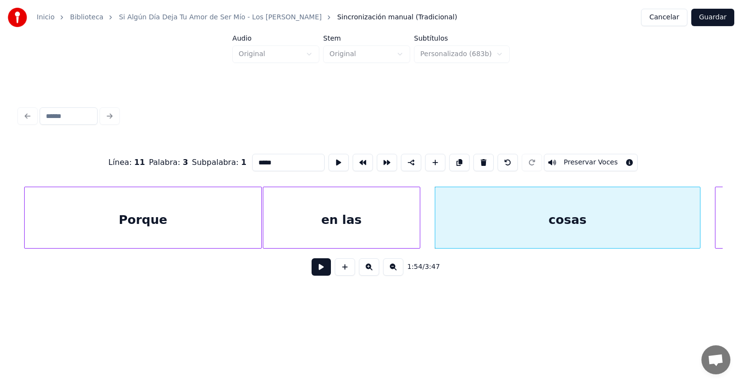
click at [576, 158] on button "Preservar Voces" at bounding box center [591, 162] width 94 height 17
click at [413, 227] on div "en las" at bounding box center [341, 220] width 157 height 66
click at [428, 228] on div "cosas" at bounding box center [562, 220] width 275 height 66
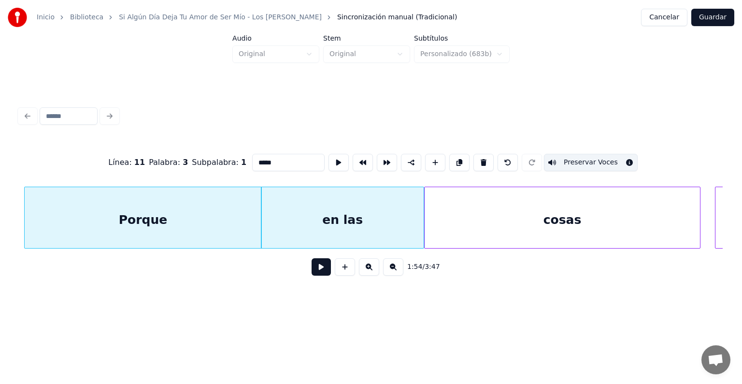
click at [312, 275] on button at bounding box center [321, 266] width 19 height 17
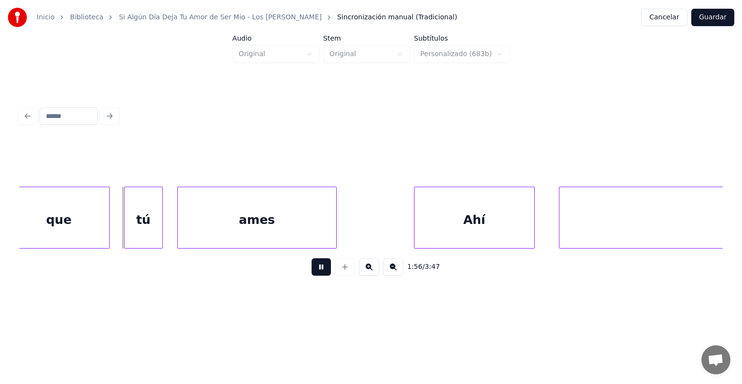
click at [65, 219] on div "que" at bounding box center [59, 220] width 100 height 66
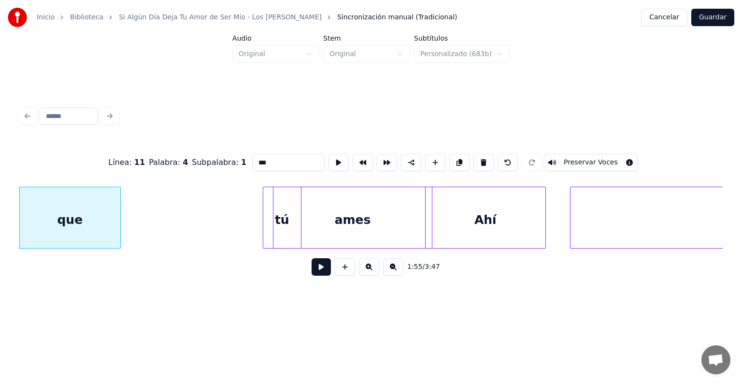
scroll to position [0, 28002]
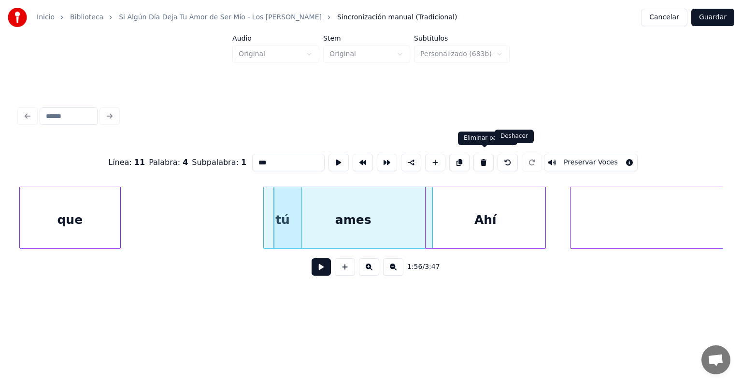
click at [511, 162] on button at bounding box center [508, 162] width 20 height 17
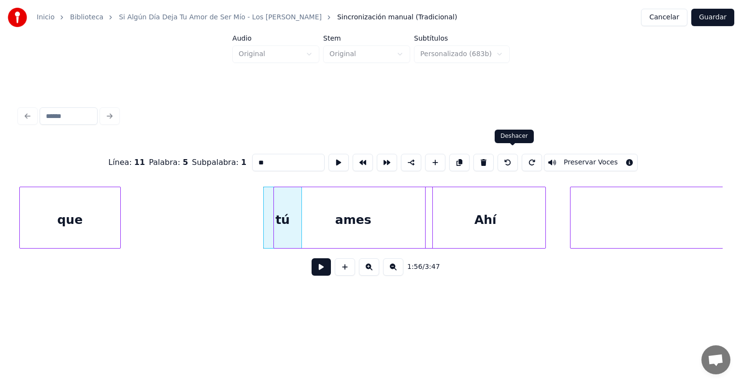
click at [513, 162] on button at bounding box center [508, 162] width 20 height 17
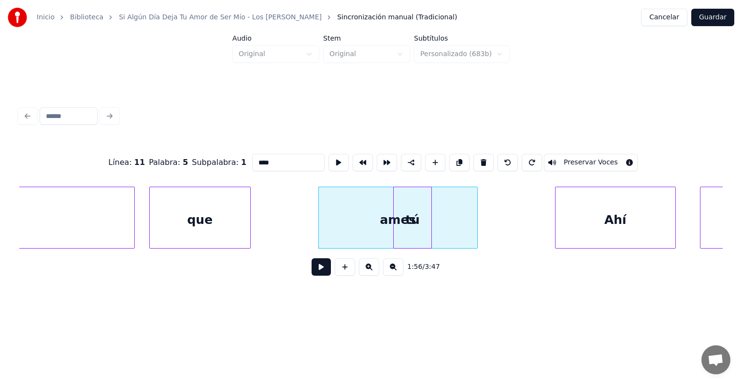
scroll to position [0, 27871]
click at [183, 223] on div "que" at bounding box center [202, 220] width 100 height 66
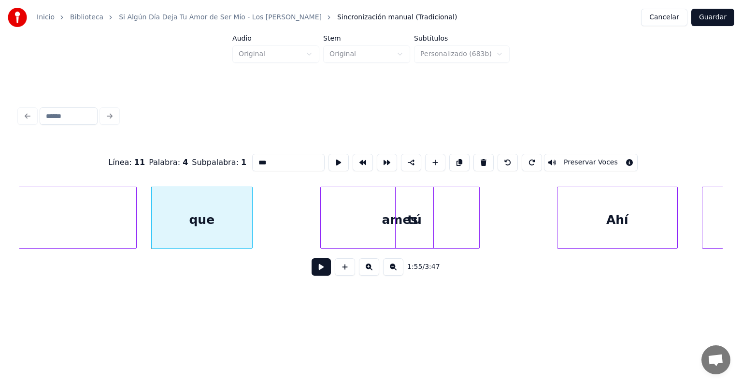
click at [375, 209] on div "ames" at bounding box center [400, 220] width 158 height 66
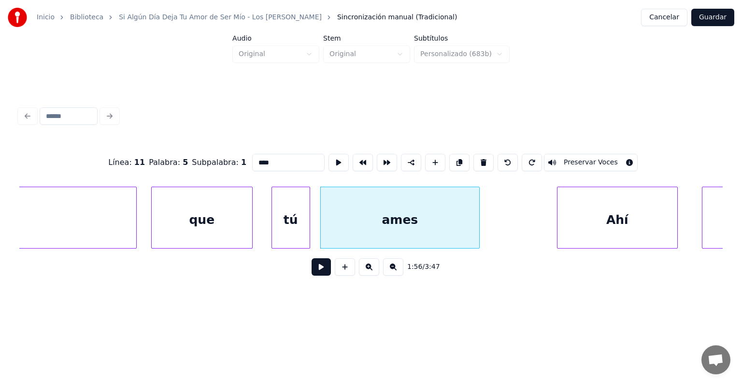
click at [286, 221] on div "tú" at bounding box center [291, 220] width 38 height 66
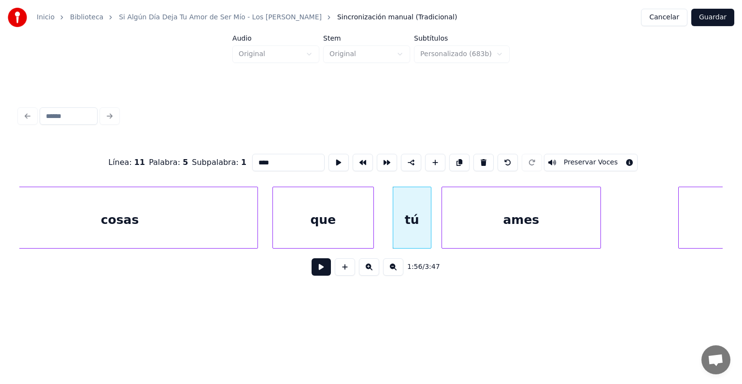
scroll to position [0, 27709]
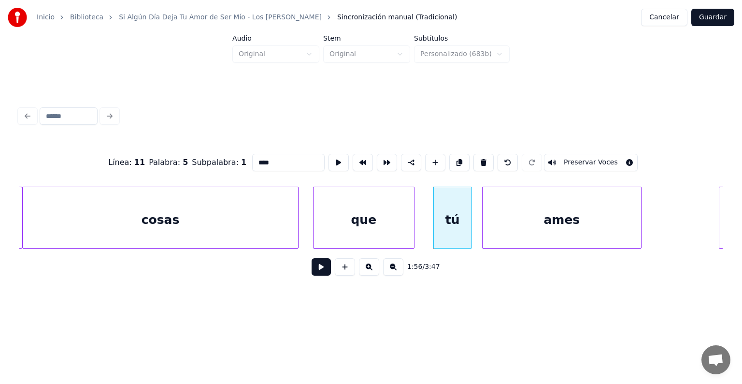
click at [223, 218] on div "cosas" at bounding box center [160, 220] width 275 height 66
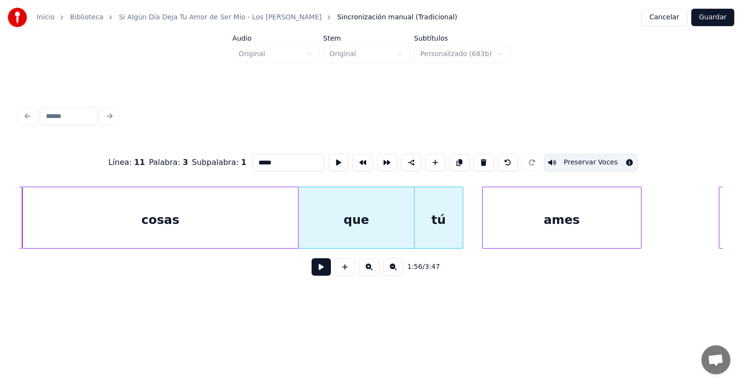
click at [379, 216] on div "que" at bounding box center [356, 220] width 115 height 66
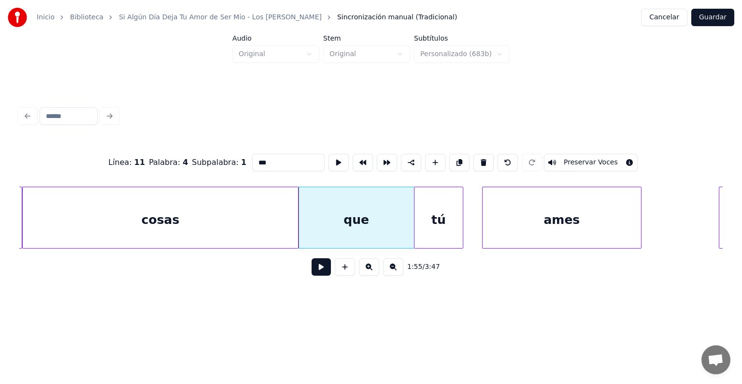
click at [230, 208] on div "cosas" at bounding box center [160, 220] width 275 height 66
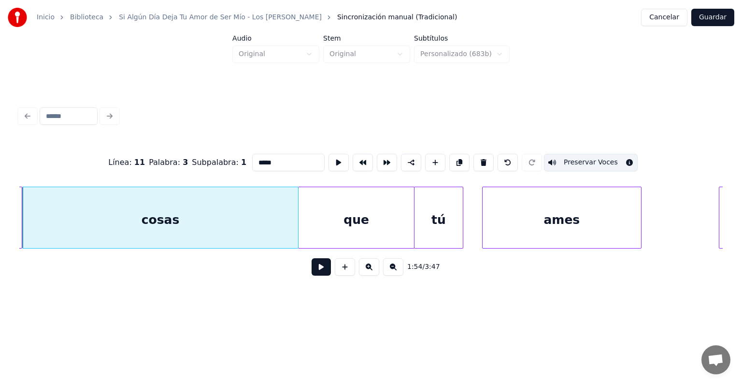
click at [347, 221] on div "que" at bounding box center [356, 220] width 115 height 66
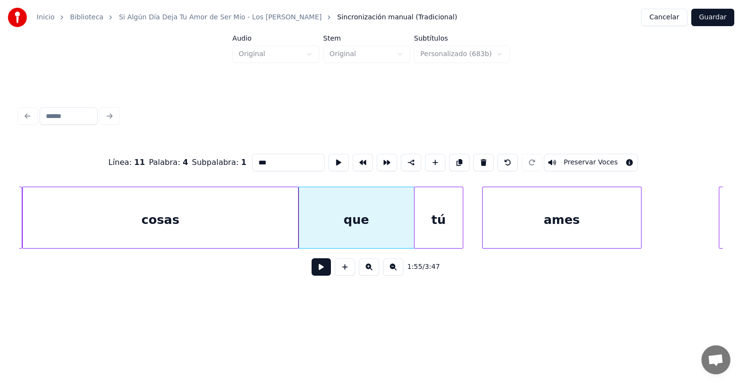
click at [577, 158] on button "Preservar Voces" at bounding box center [591, 162] width 94 height 17
click at [432, 220] on div "tú" at bounding box center [438, 220] width 48 height 66
click at [574, 158] on button "Preservar Voces" at bounding box center [591, 162] width 94 height 17
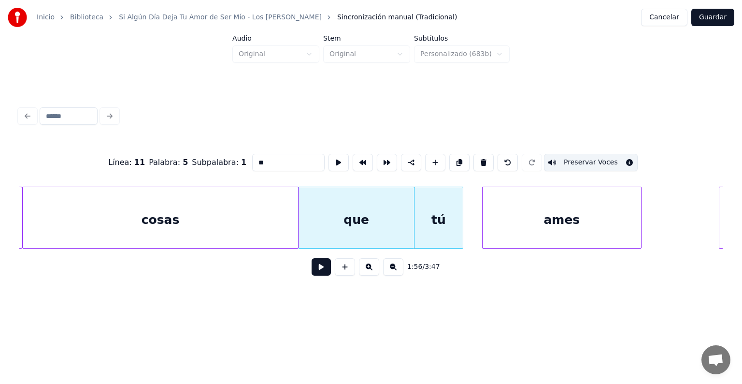
click at [556, 214] on div "ames" at bounding box center [562, 220] width 158 height 66
type input "****"
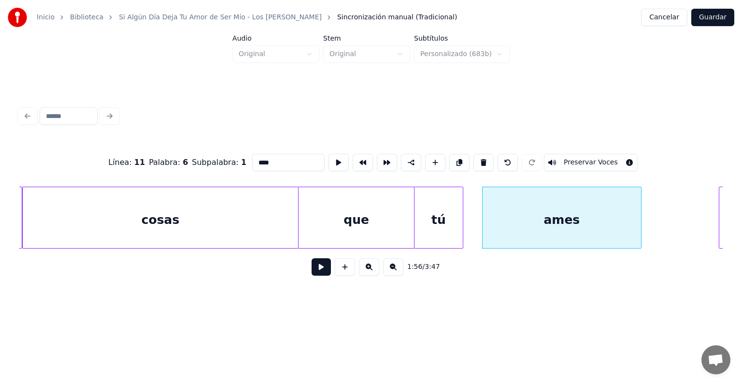
click at [566, 159] on button "Preservar Voces" at bounding box center [591, 162] width 94 height 17
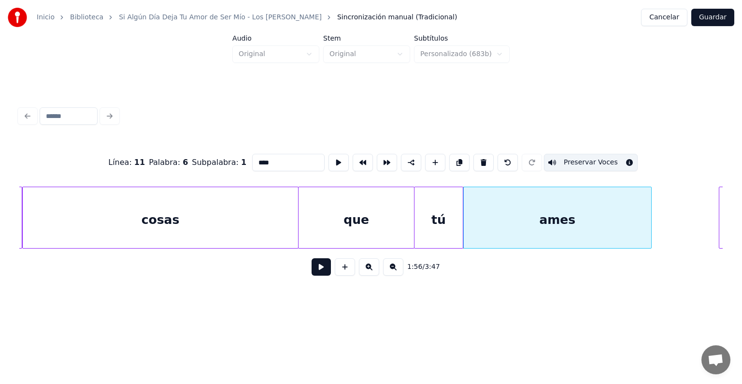
click at [312, 266] on button at bounding box center [321, 266] width 19 height 17
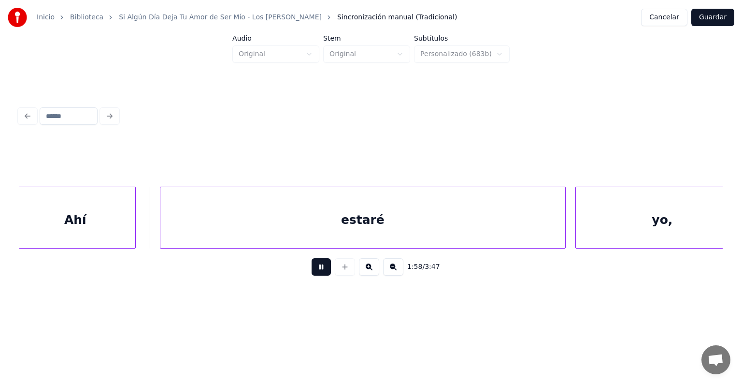
click at [83, 217] on div "Ahí" at bounding box center [75, 220] width 120 height 66
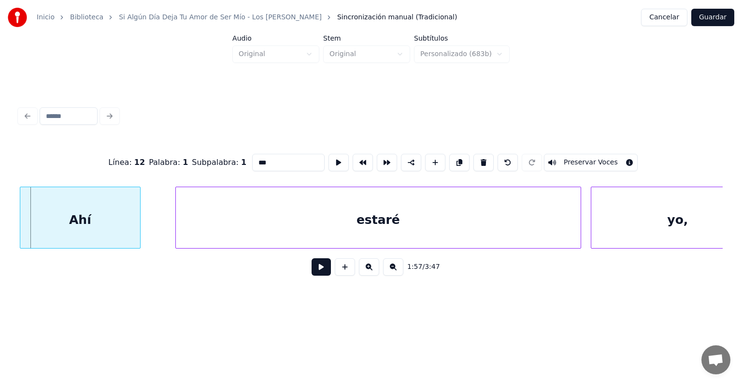
scroll to position [0, 28395]
click at [597, 154] on button "Preservar Voces" at bounding box center [591, 162] width 94 height 17
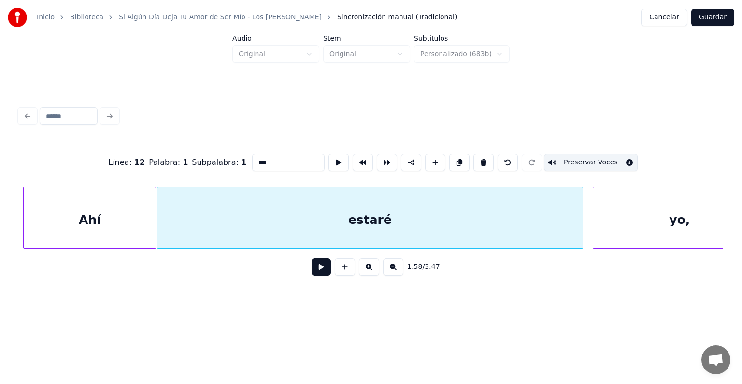
click at [190, 225] on div "estaré" at bounding box center [369, 220] width 425 height 66
click at [597, 162] on button "Preservar Voces" at bounding box center [591, 162] width 94 height 17
click at [625, 214] on div "yo," at bounding box center [679, 220] width 173 height 66
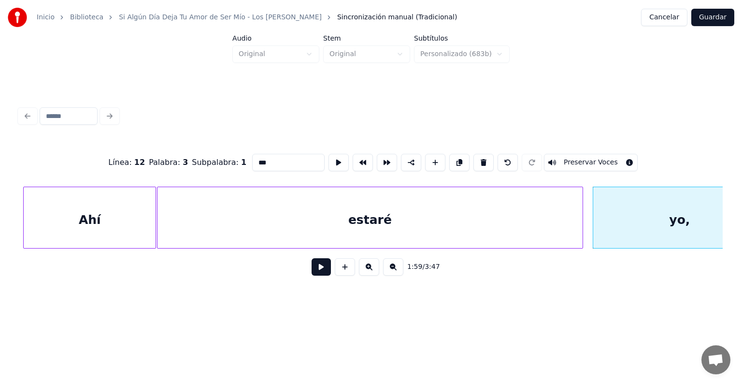
click at [600, 161] on button "Preservar Voces" at bounding box center [591, 162] width 94 height 17
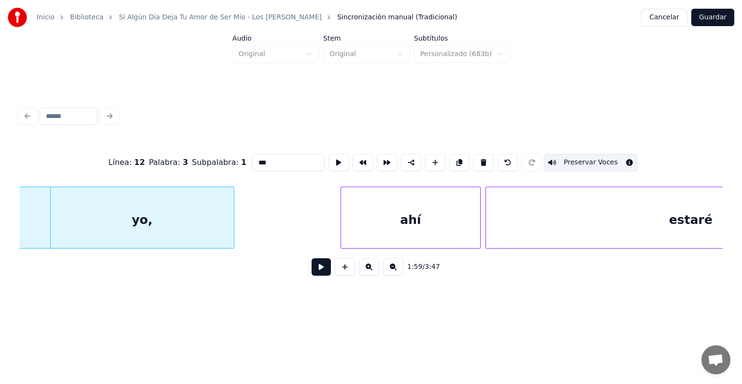
scroll to position [0, 28929]
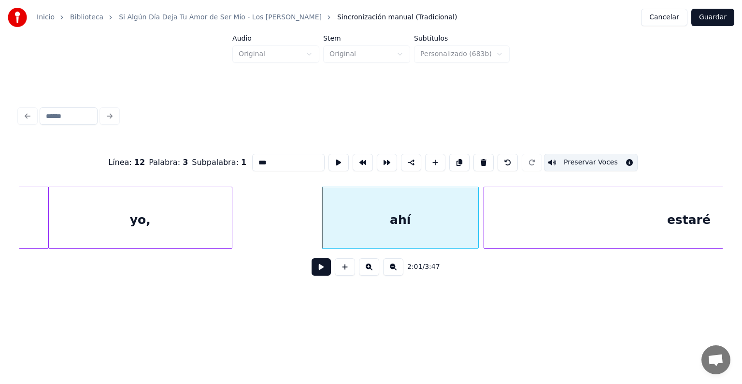
click at [375, 210] on div "ahí" at bounding box center [400, 220] width 156 height 66
click at [610, 160] on button "Preservar Voces" at bounding box center [591, 162] width 94 height 17
click at [516, 214] on div "estaré" at bounding box center [689, 220] width 410 height 66
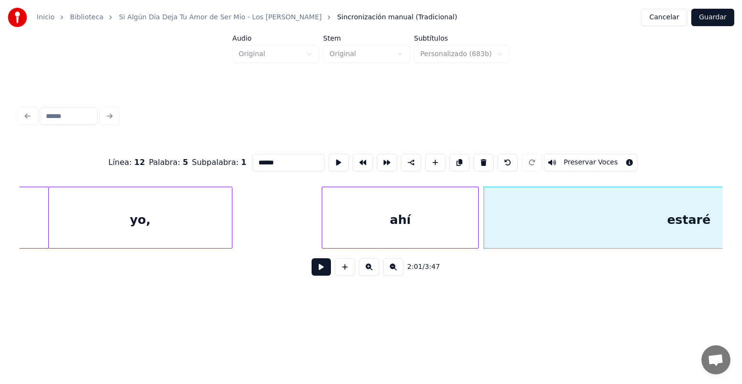
click at [609, 159] on button "Preservar Voces" at bounding box center [591, 162] width 94 height 17
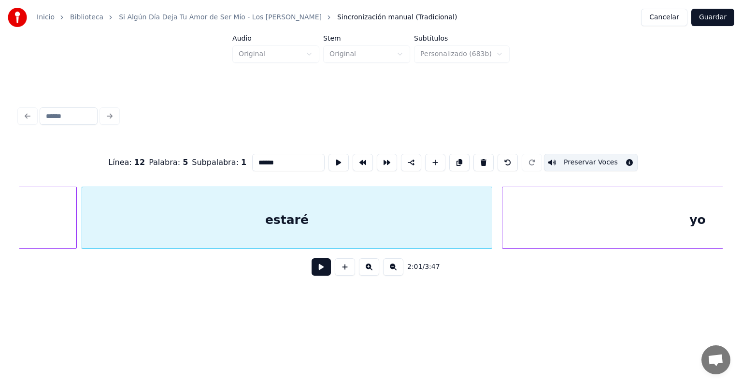
scroll to position [0, 29332]
click at [540, 220] on div "yo" at bounding box center [697, 220] width 390 height 66
type input "**"
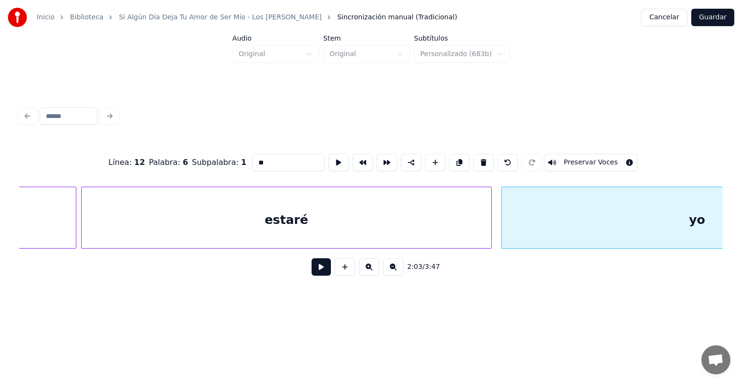
click at [581, 158] on button "Preservar Voces" at bounding box center [591, 162] width 94 height 17
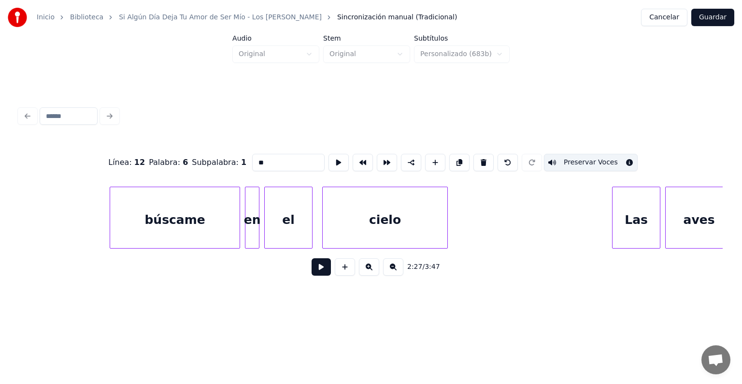
scroll to position [0, 37009]
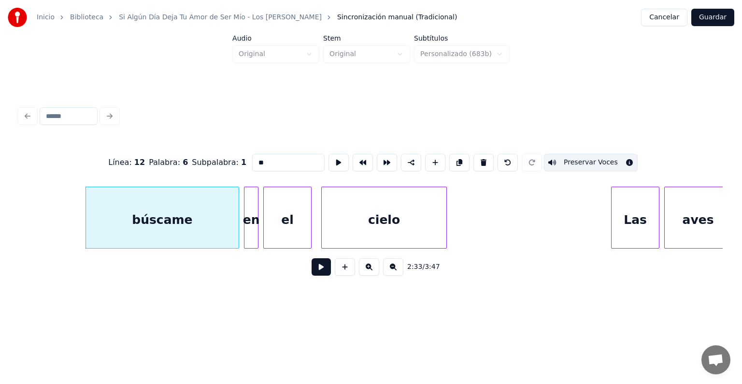
click at [312, 272] on button at bounding box center [321, 266] width 19 height 17
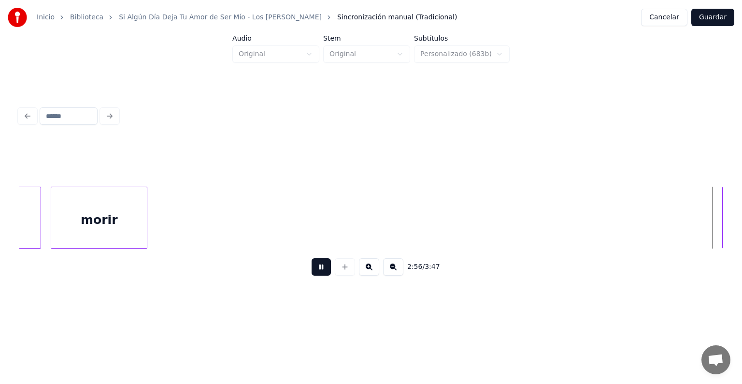
scroll to position [0, 42652]
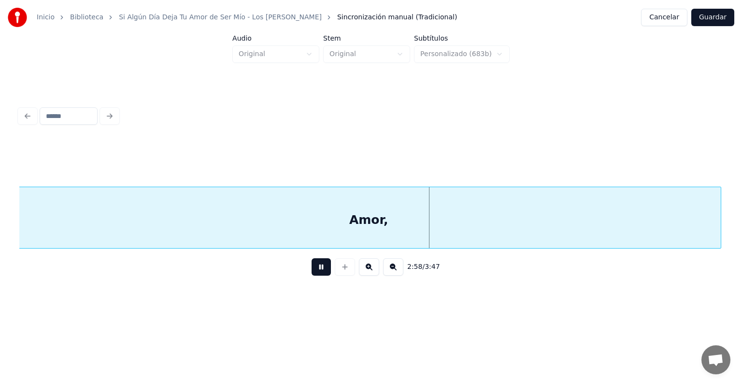
click at [43, 215] on div "Amor," at bounding box center [368, 220] width 704 height 66
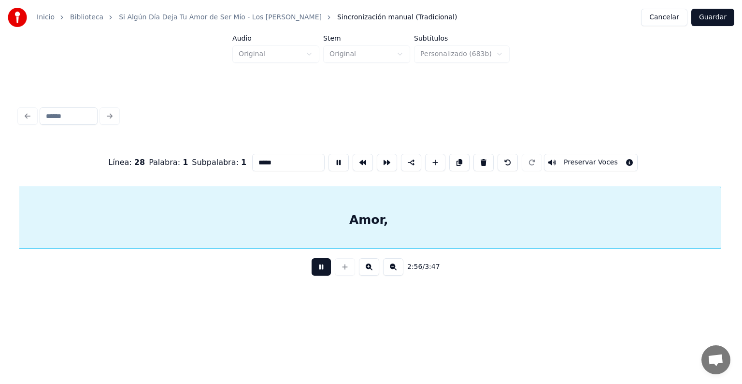
scroll to position [0, 42648]
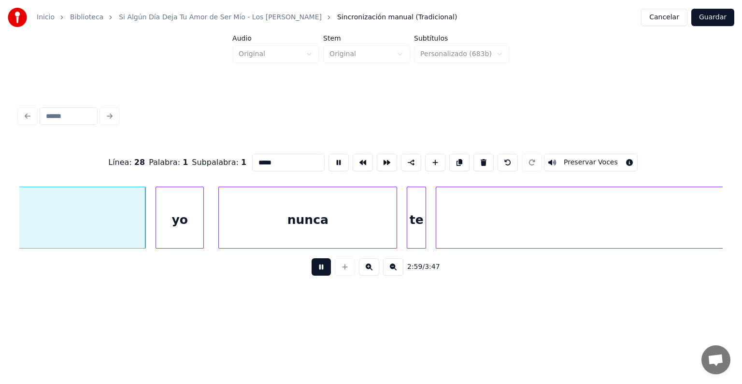
scroll to position [0, 42629]
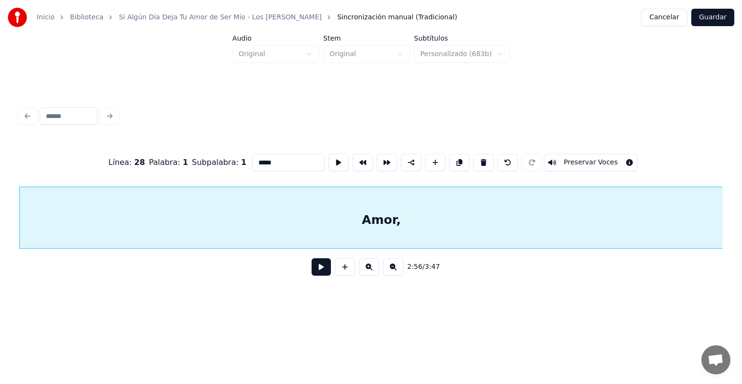
click at [575, 158] on button "Preservar Voces" at bounding box center [591, 162] width 94 height 17
click at [319, 271] on button at bounding box center [321, 266] width 19 height 17
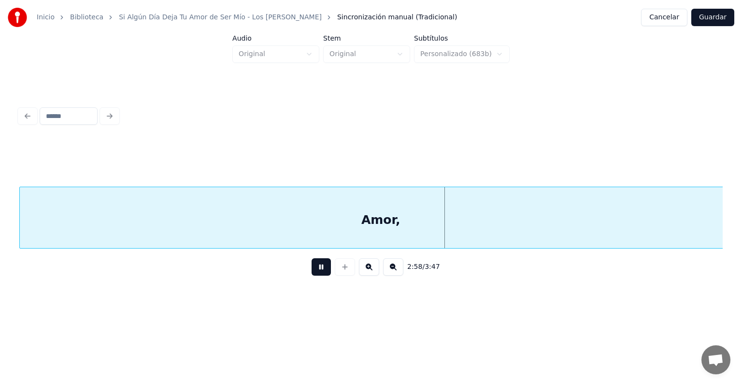
click at [314, 272] on button at bounding box center [321, 266] width 19 height 17
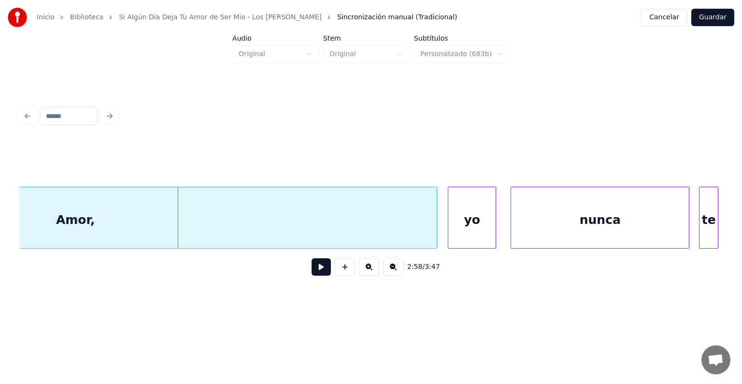
scroll to position [0, 42938]
click at [454, 222] on div "yo" at bounding box center [468, 220] width 47 height 66
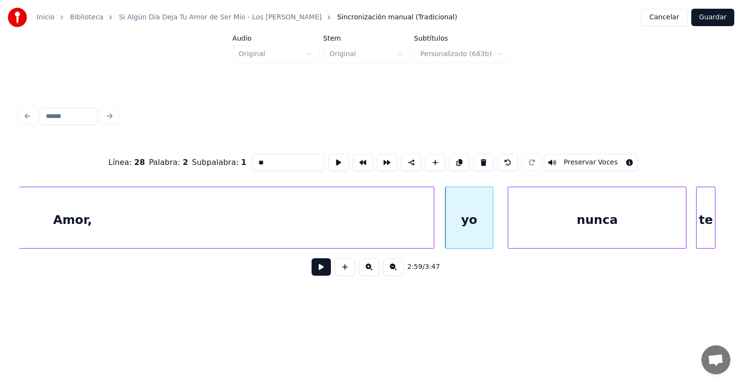
click at [312, 272] on button at bounding box center [321, 266] width 19 height 17
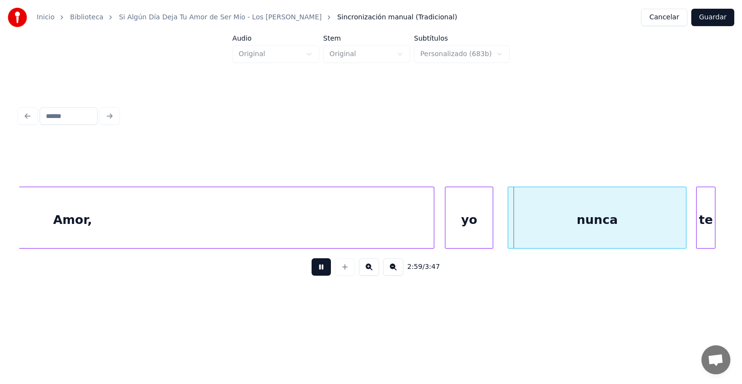
click at [312, 268] on button at bounding box center [321, 266] width 19 height 17
click at [509, 210] on div at bounding box center [509, 217] width 3 height 61
click at [312, 271] on button at bounding box center [321, 266] width 19 height 17
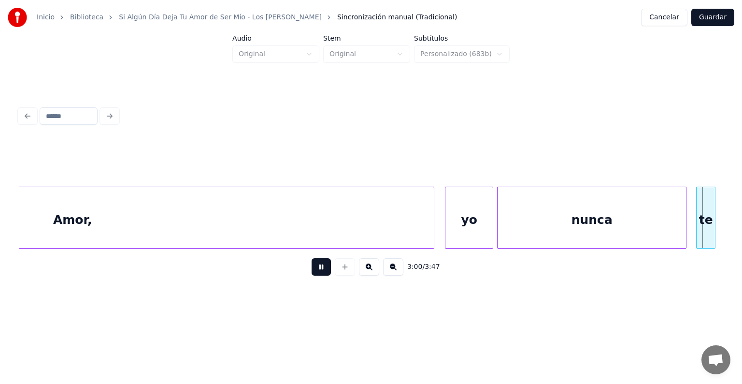
scroll to position [0, 43645]
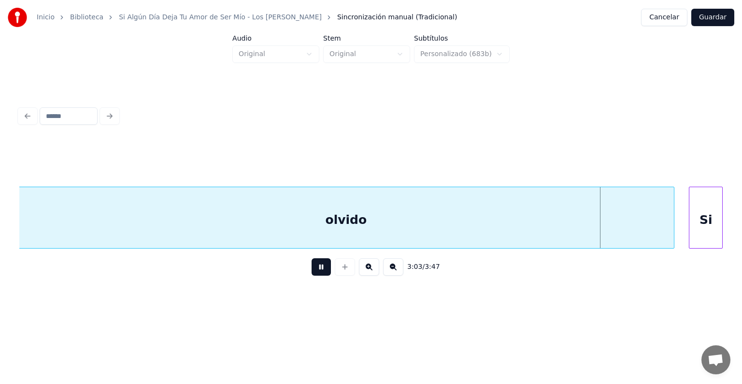
click at [320, 275] on button at bounding box center [321, 266] width 19 height 17
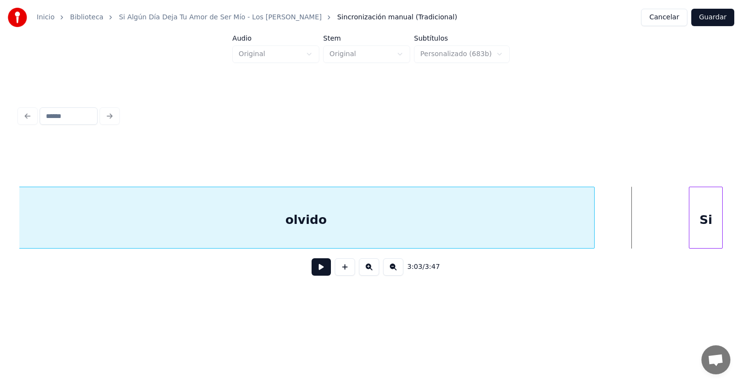
scroll to position [0, 43643]
